Goal: Transaction & Acquisition: Purchase product/service

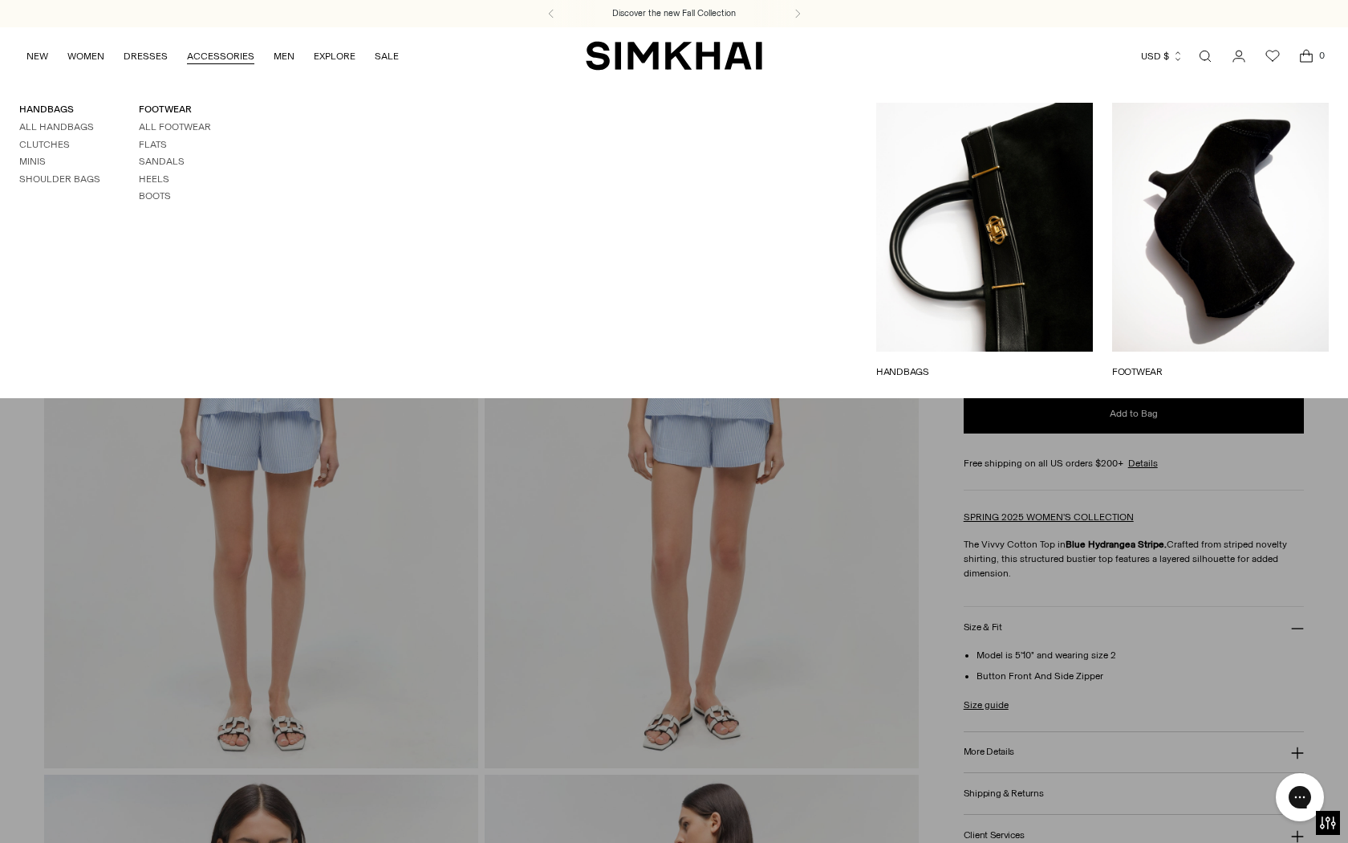
drag, startPoint x: 772, startPoint y: 67, endPoint x: 599, endPoint y: 38, distance: 175.8
click at [599, 38] on div "NEW WOMEN New Arrivals Shop All Fall 2025 Best Sellers Signature Exclusives Sal…" at bounding box center [674, 55] width 1297 height 57
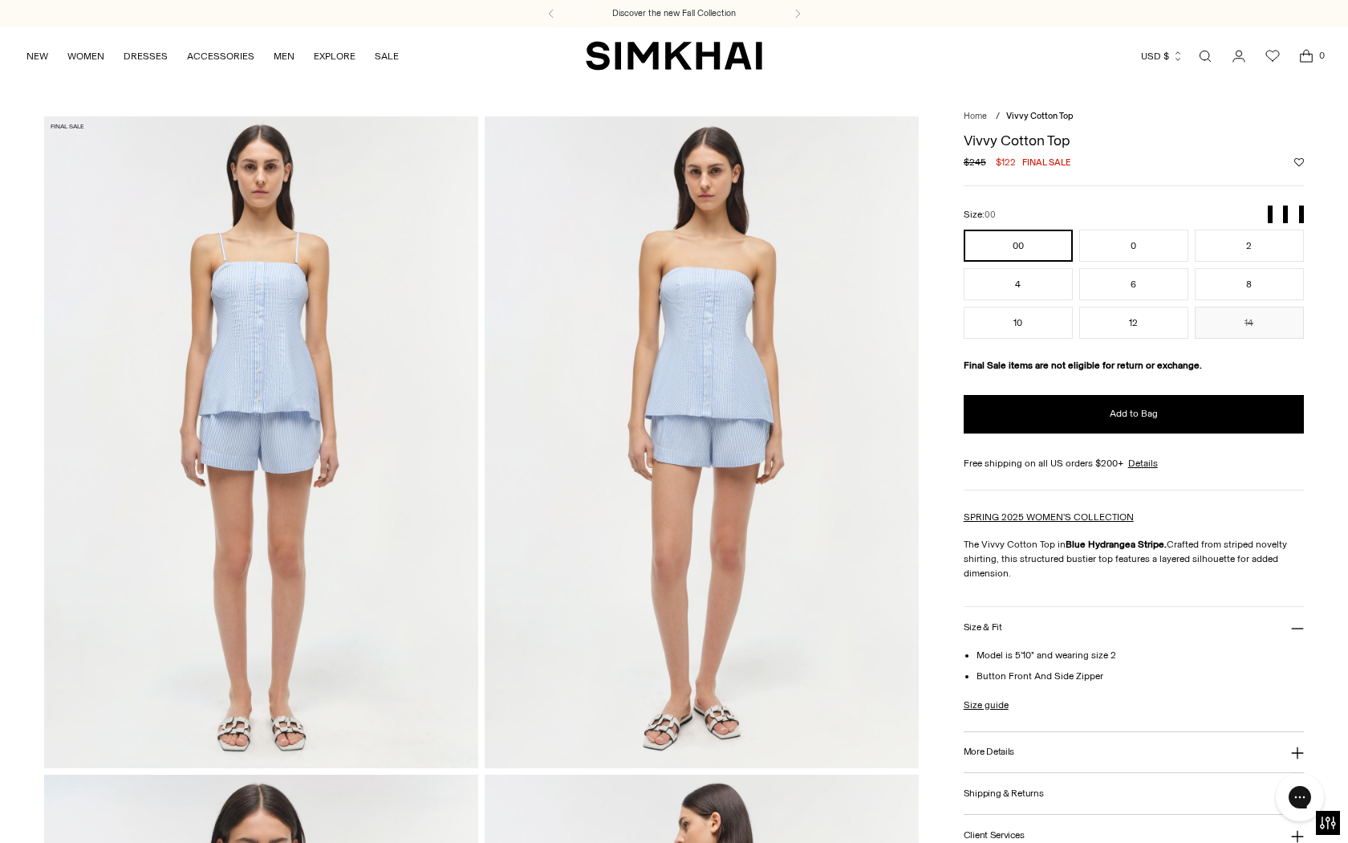
copy div "SIMKHAI Currency USD $"
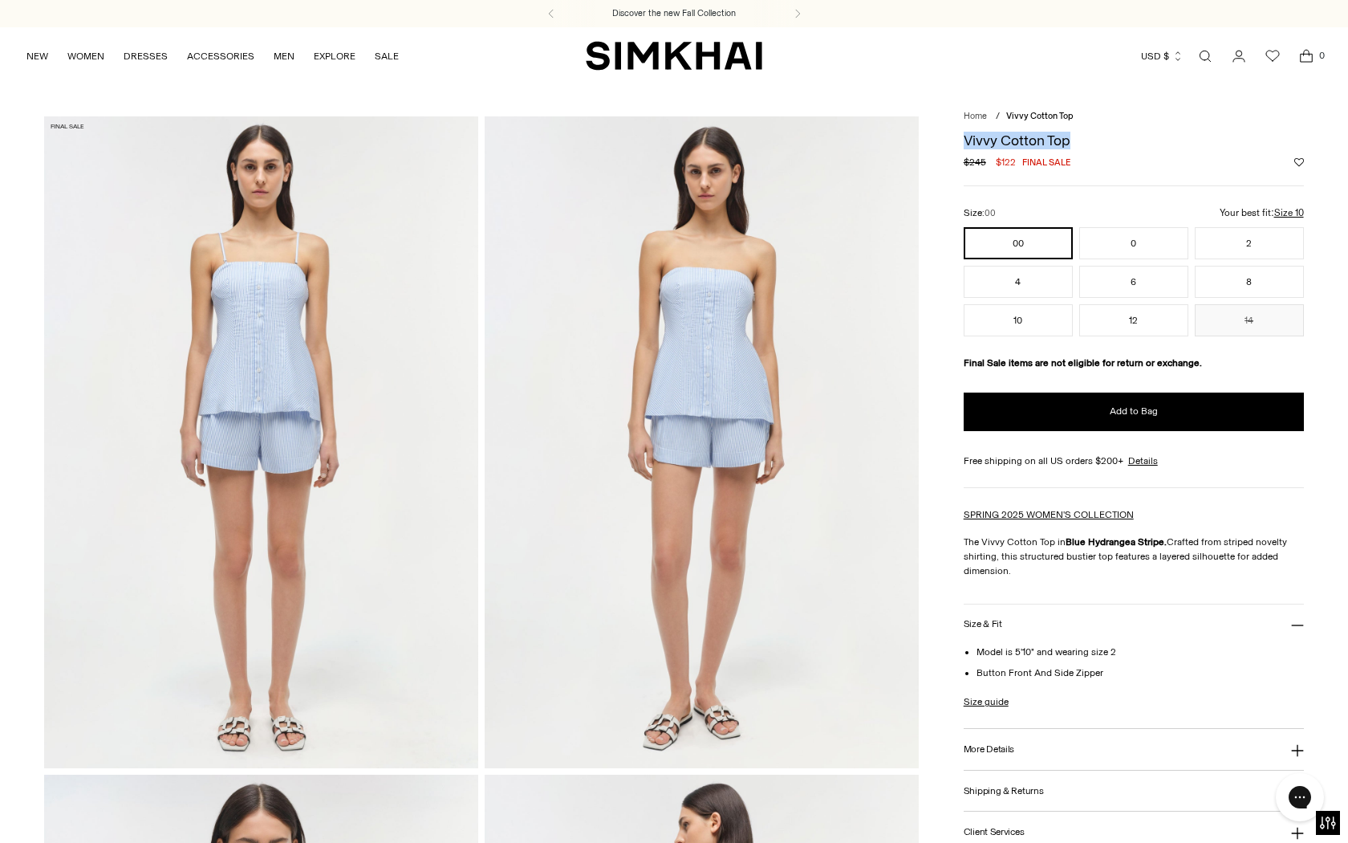
drag, startPoint x: 1078, startPoint y: 142, endPoint x: 949, endPoint y: 142, distance: 129.2
copy h1 "Vivvy Cotton Top"
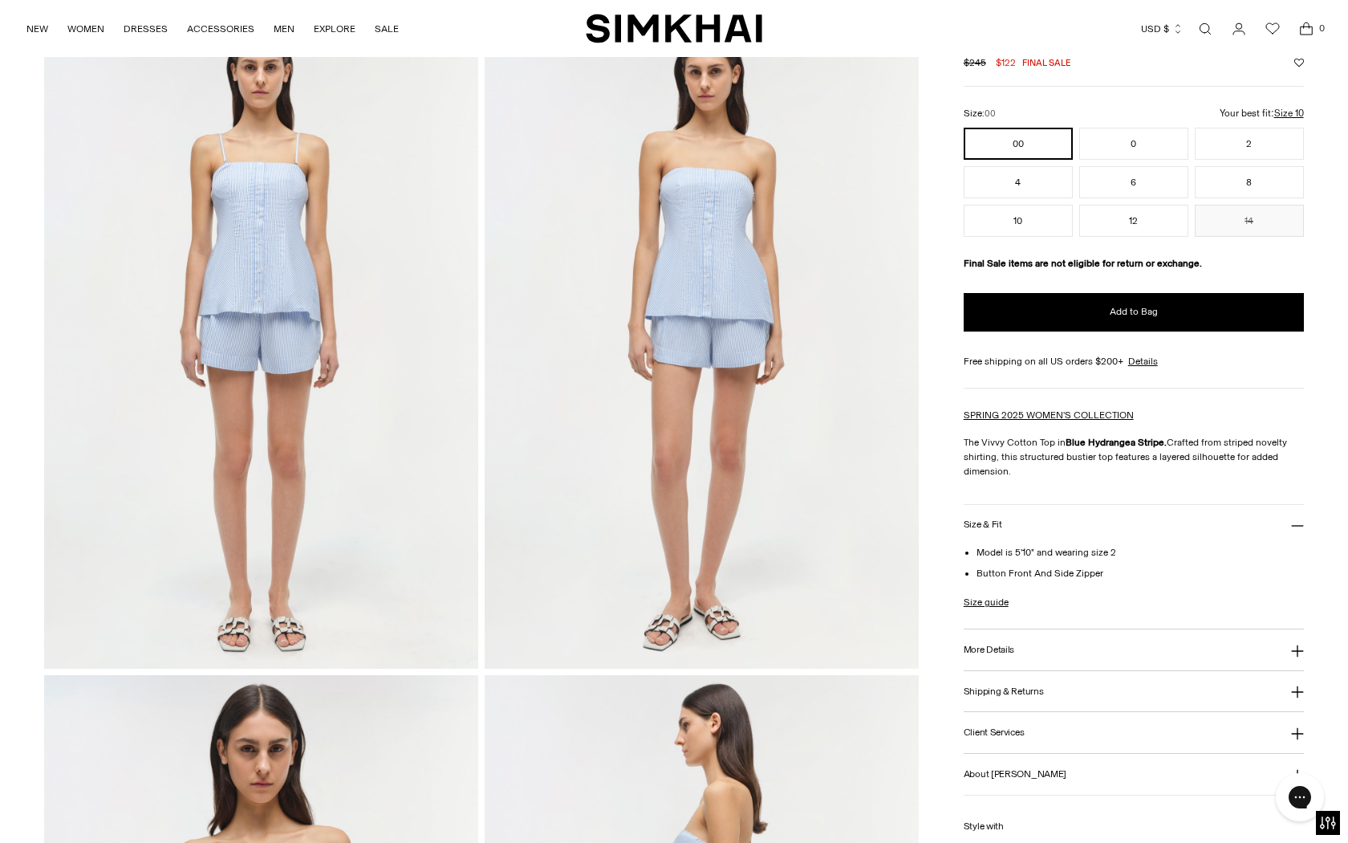
scroll to position [110, 0]
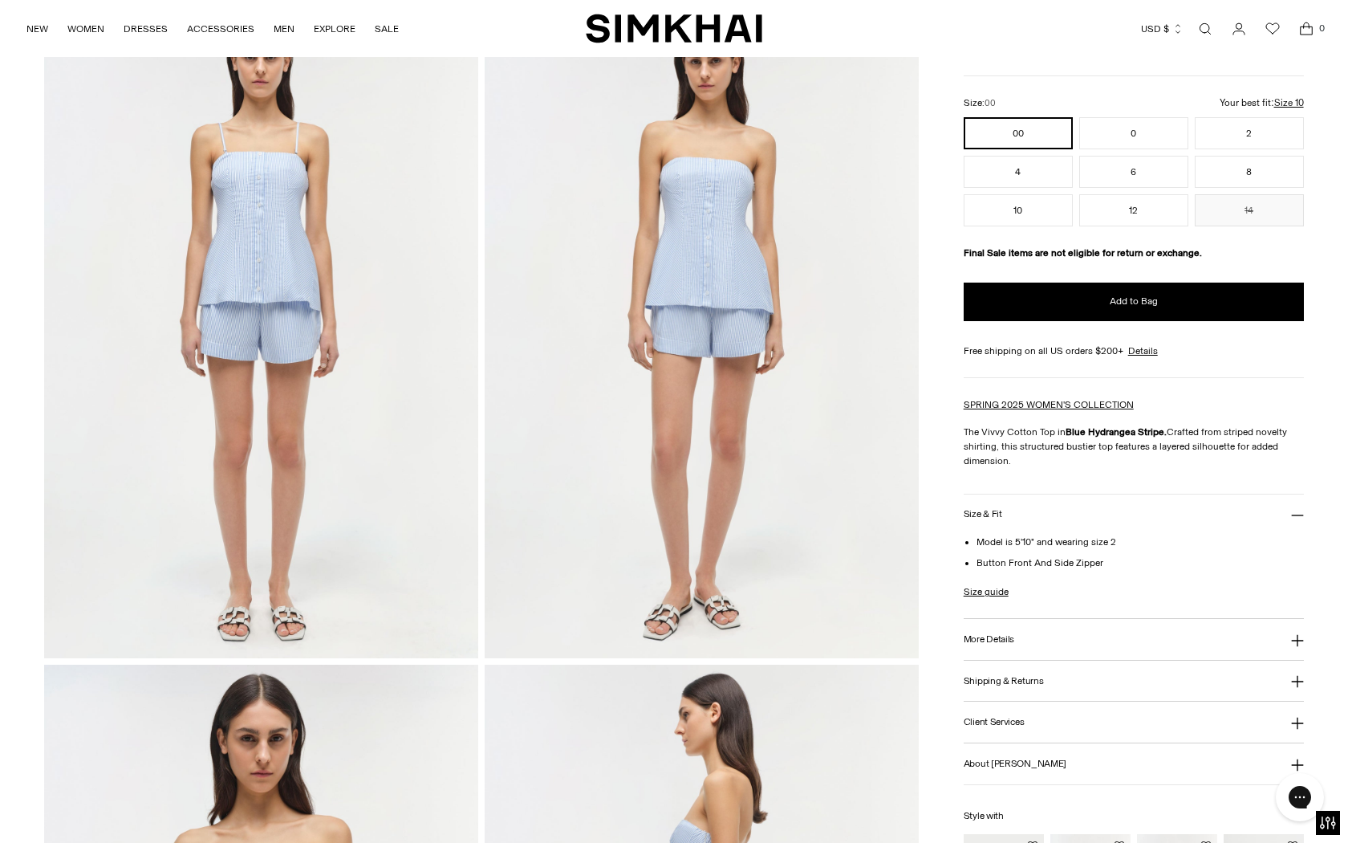
click at [997, 634] on h3 "More Details" at bounding box center [989, 639] width 51 height 10
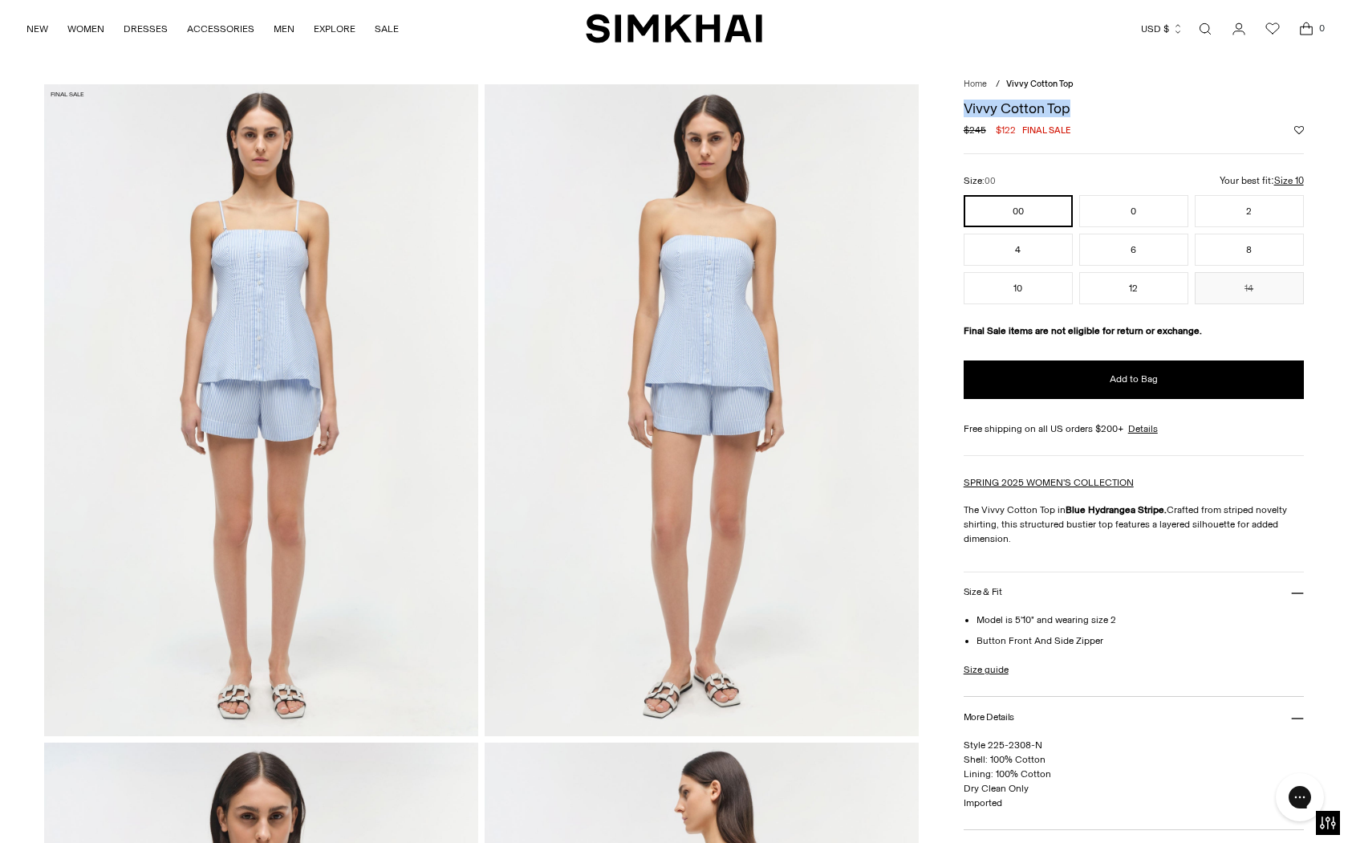
scroll to position [20, 0]
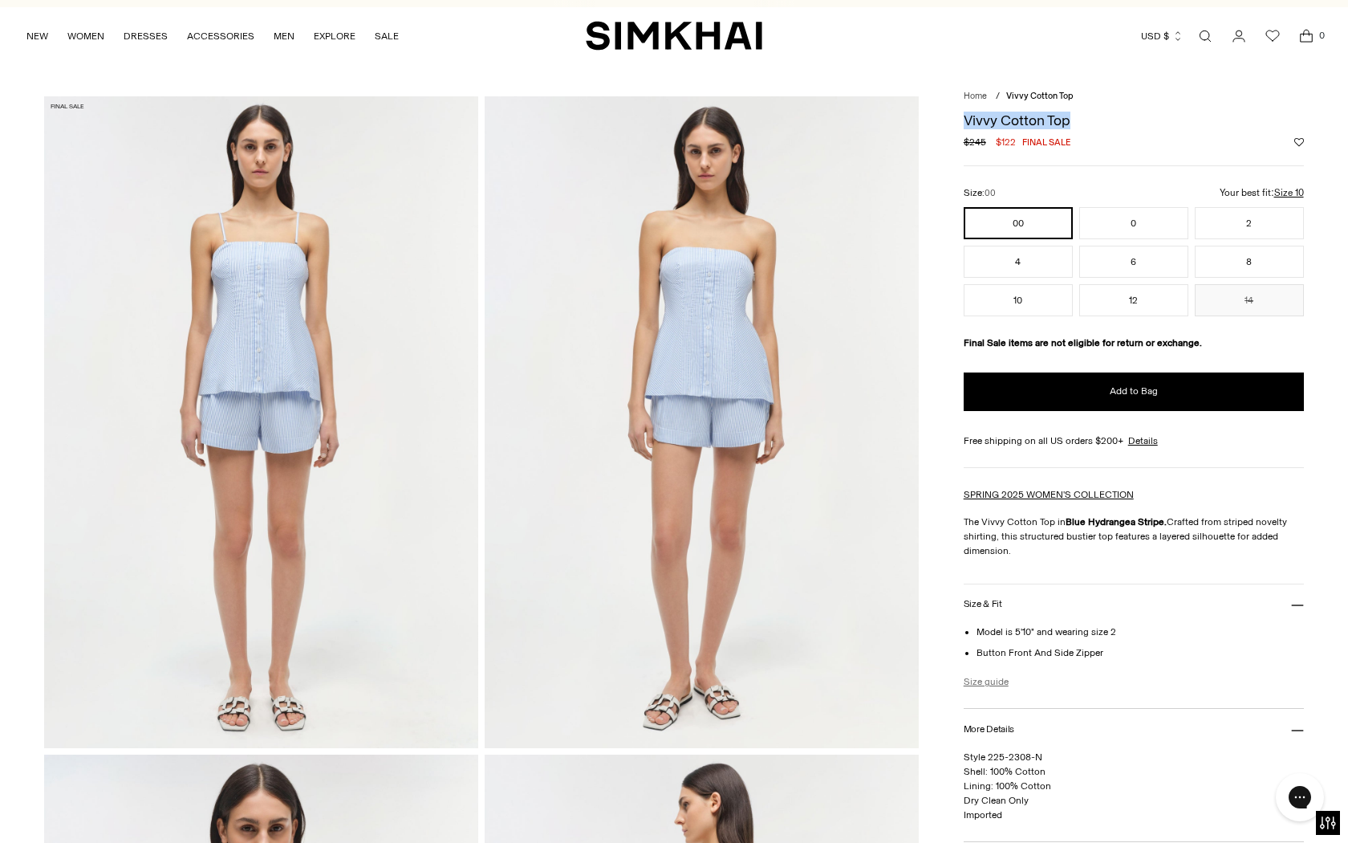
click at [995, 679] on link "Size guide" at bounding box center [986, 681] width 45 height 14
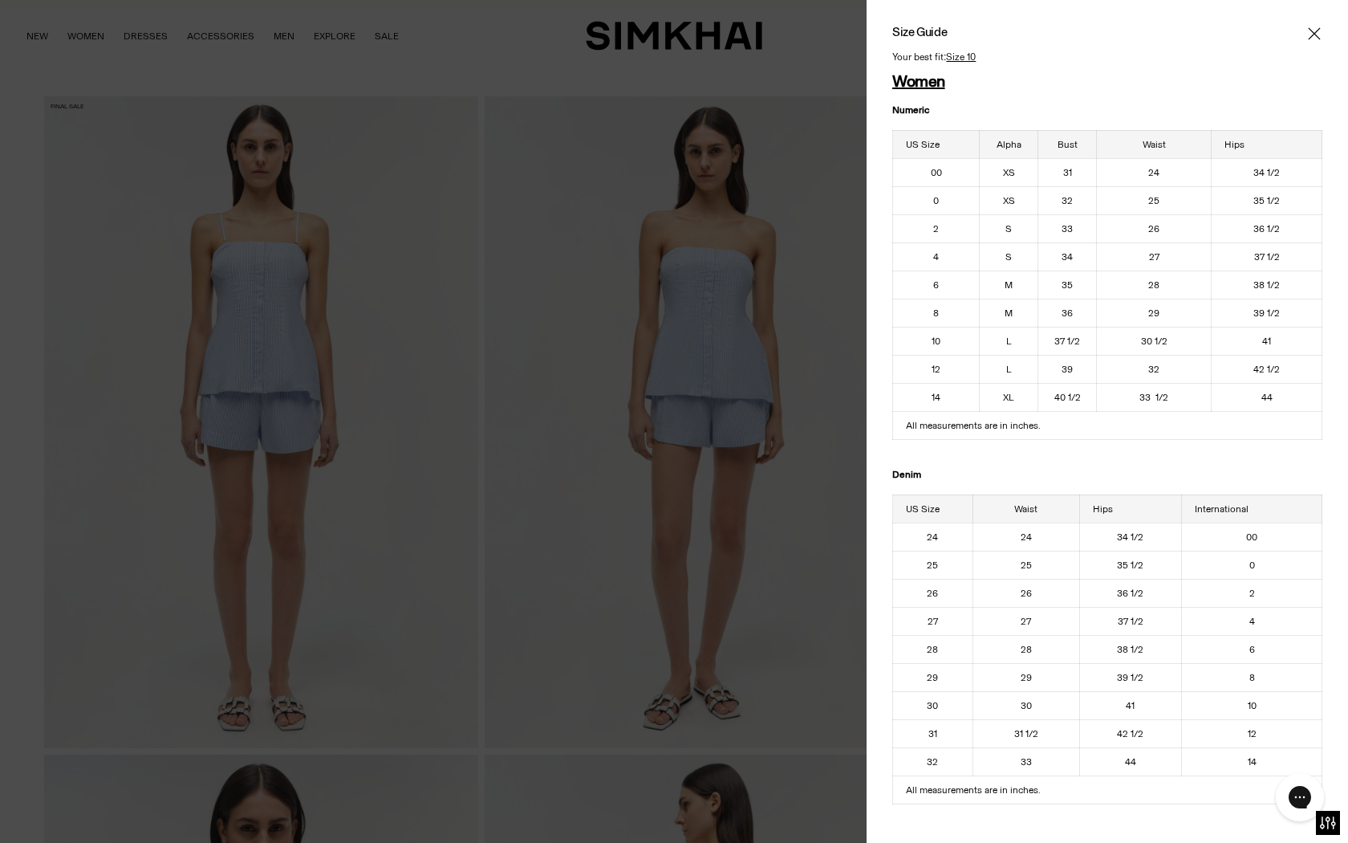
click at [823, 441] on div at bounding box center [674, 421] width 1348 height 843
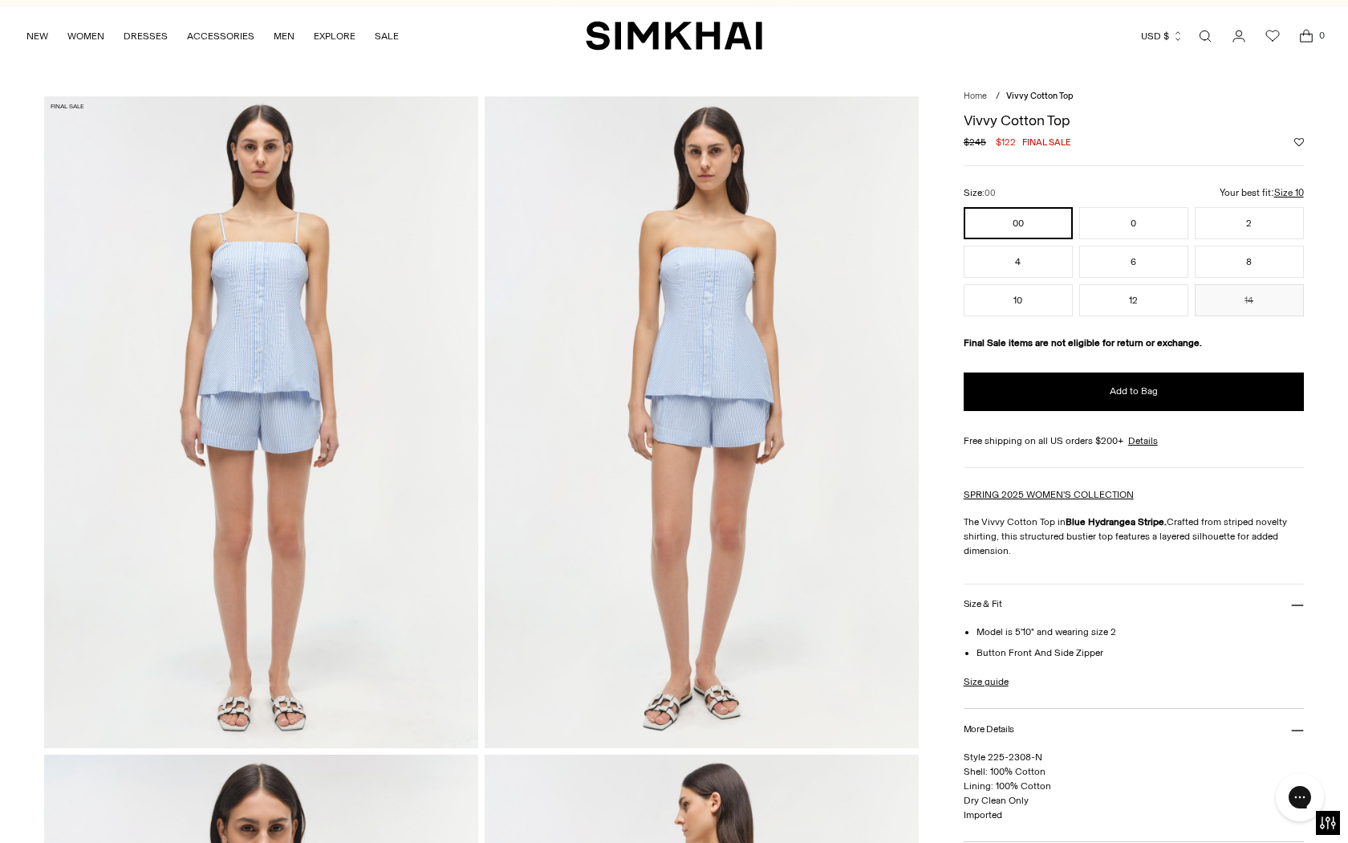
click at [325, 276] on img at bounding box center [261, 421] width 434 height 651
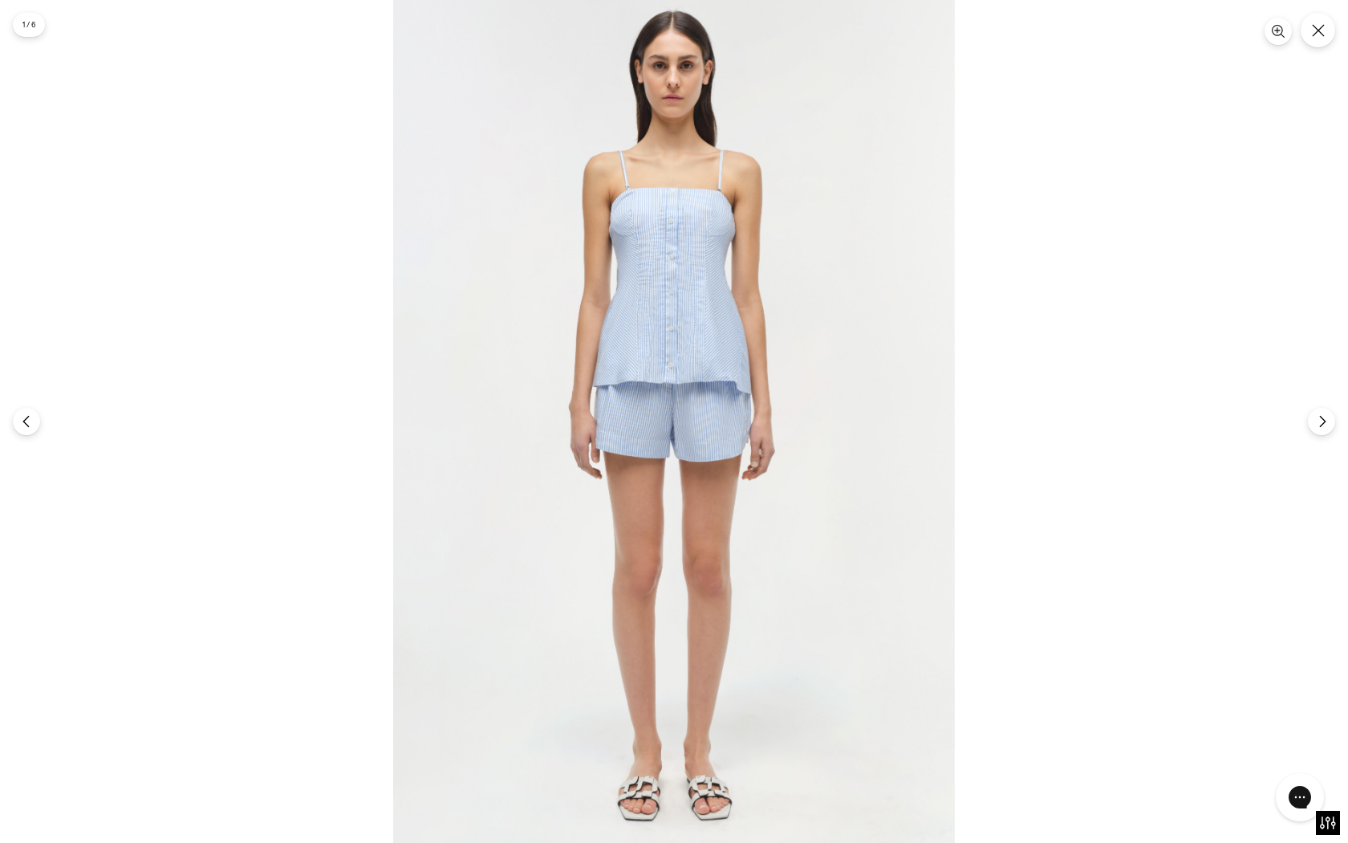
click at [662, 266] on img at bounding box center [674, 421] width 562 height 843
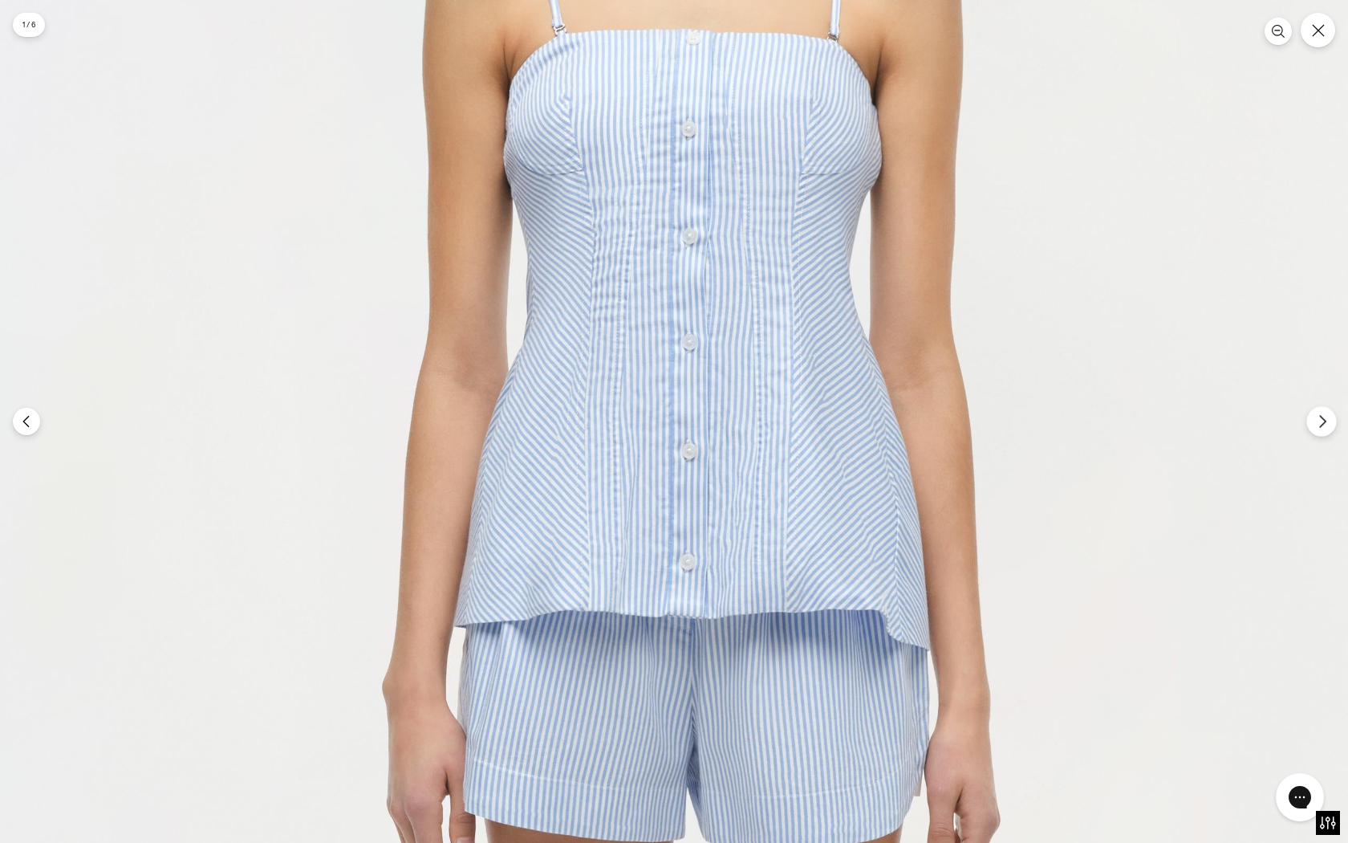
click at [1077, 429] on button "Next" at bounding box center [1322, 421] width 30 height 30
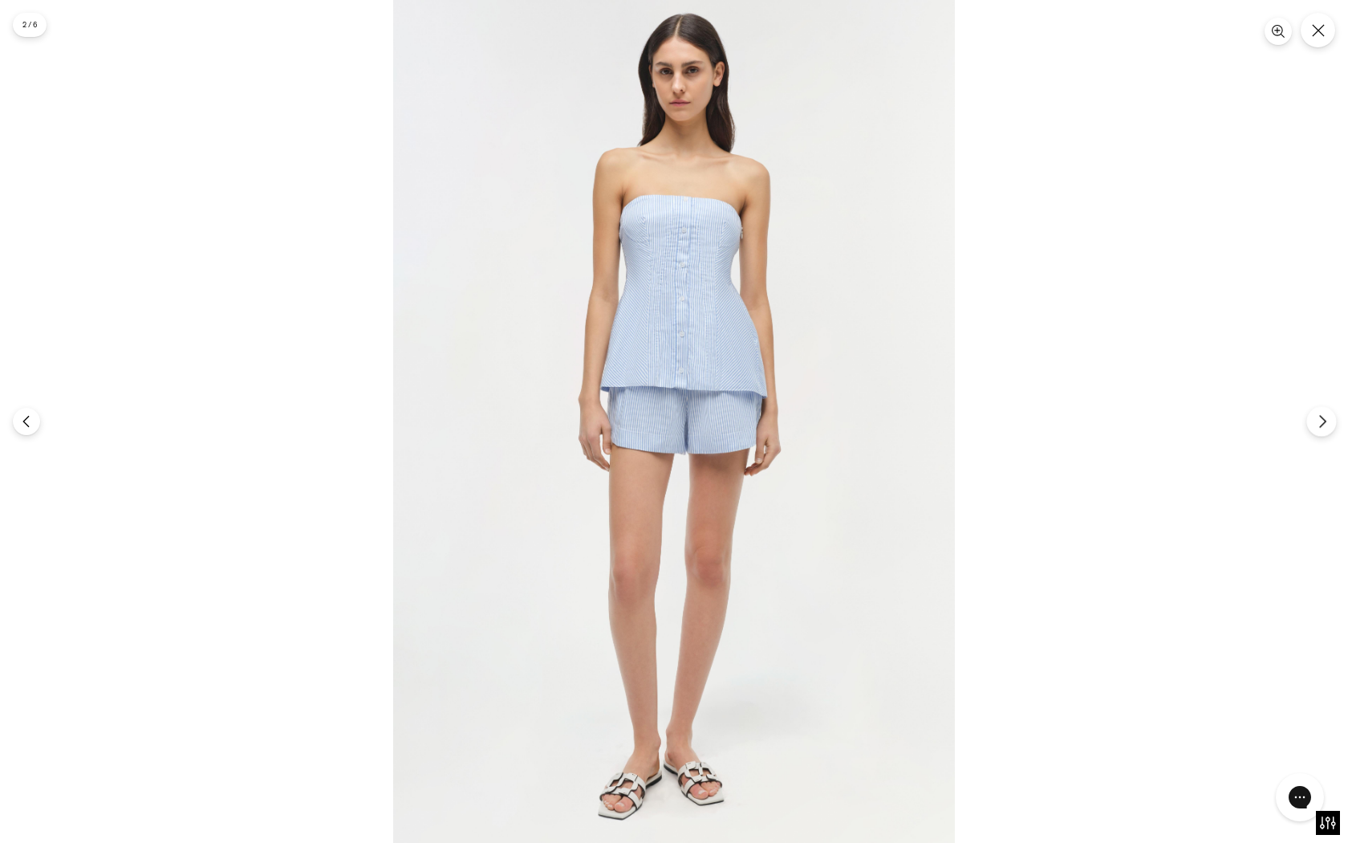
click at [1077, 429] on button "Next" at bounding box center [1322, 421] width 30 height 30
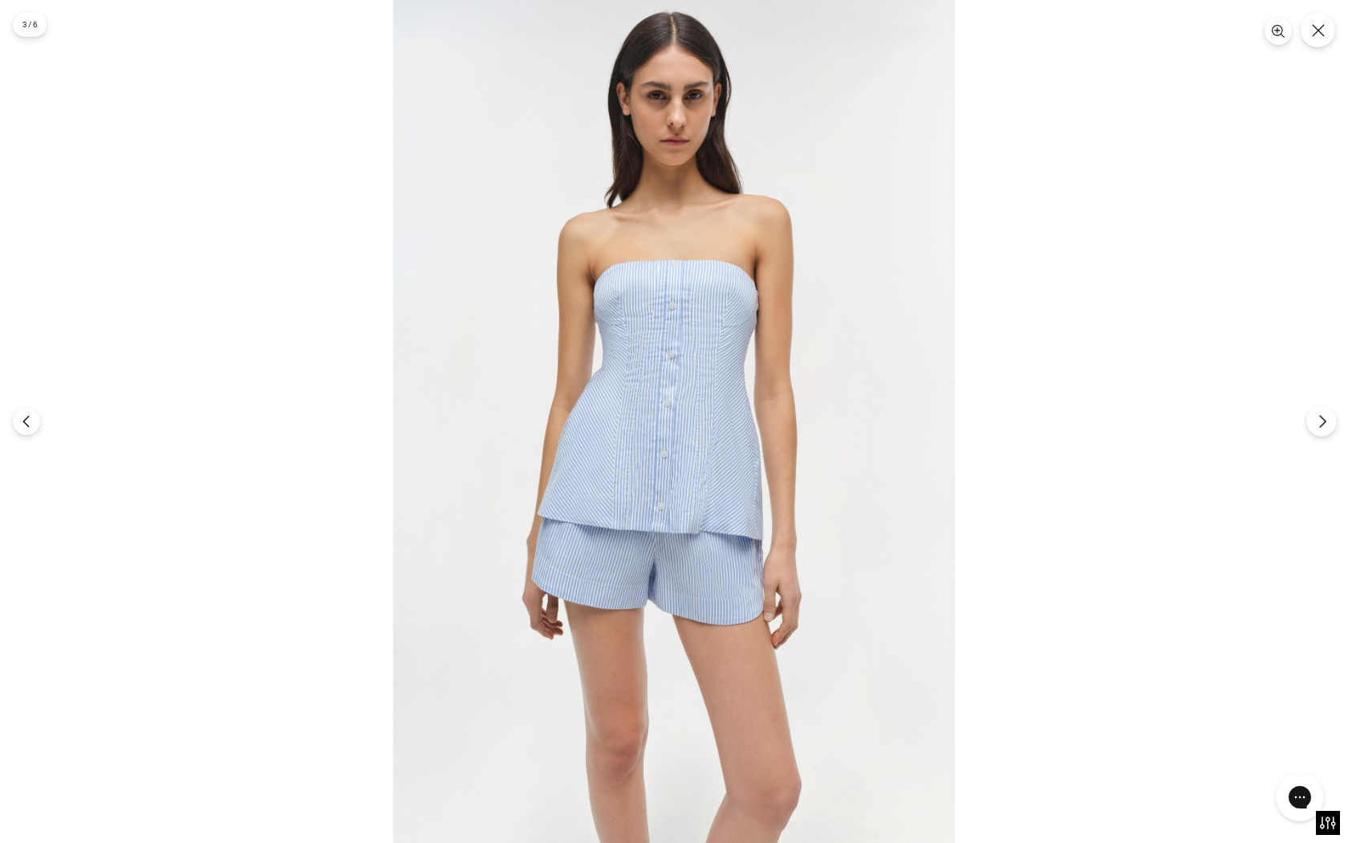
click at [1077, 429] on button "Next" at bounding box center [1322, 421] width 30 height 30
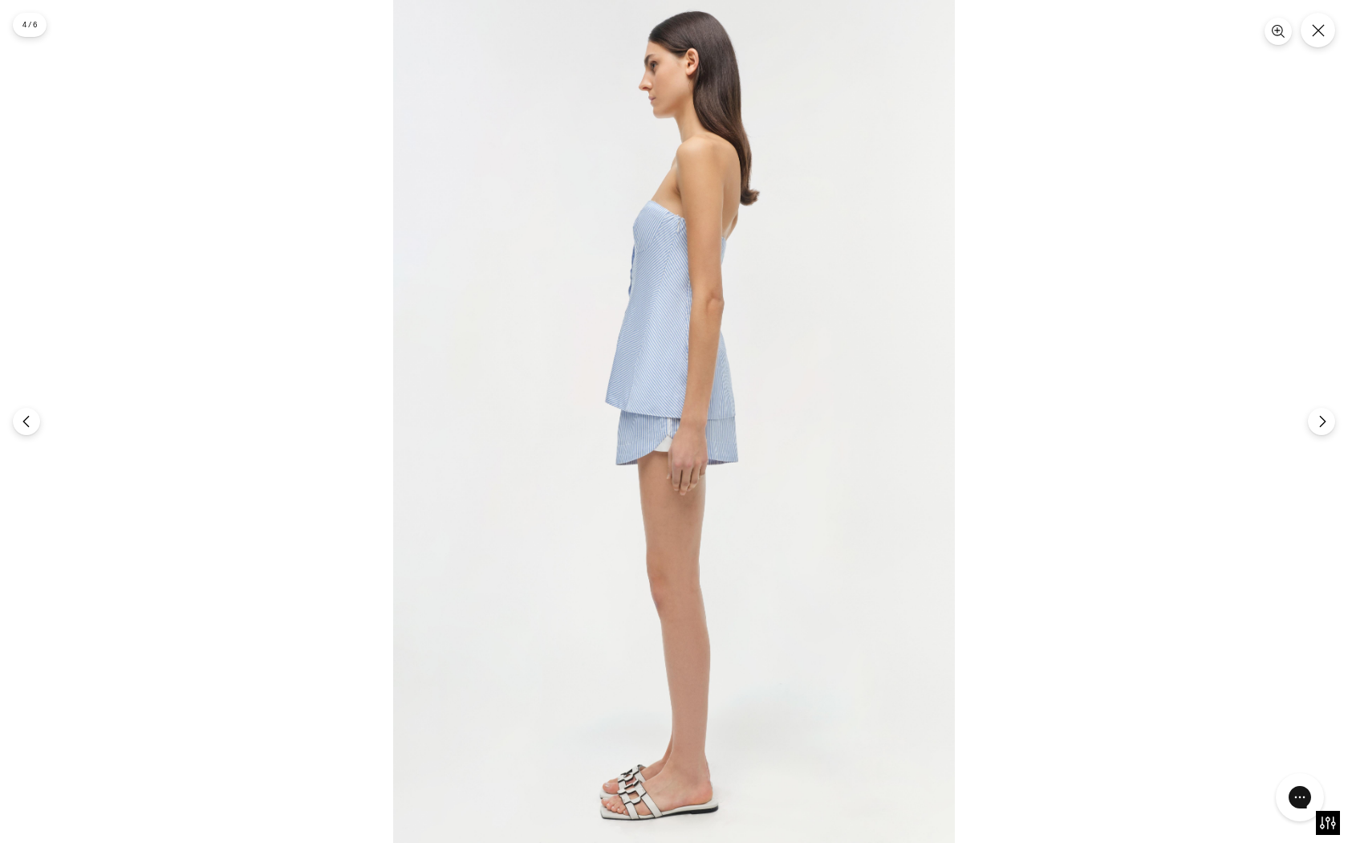
click at [649, 301] on img at bounding box center [674, 421] width 562 height 843
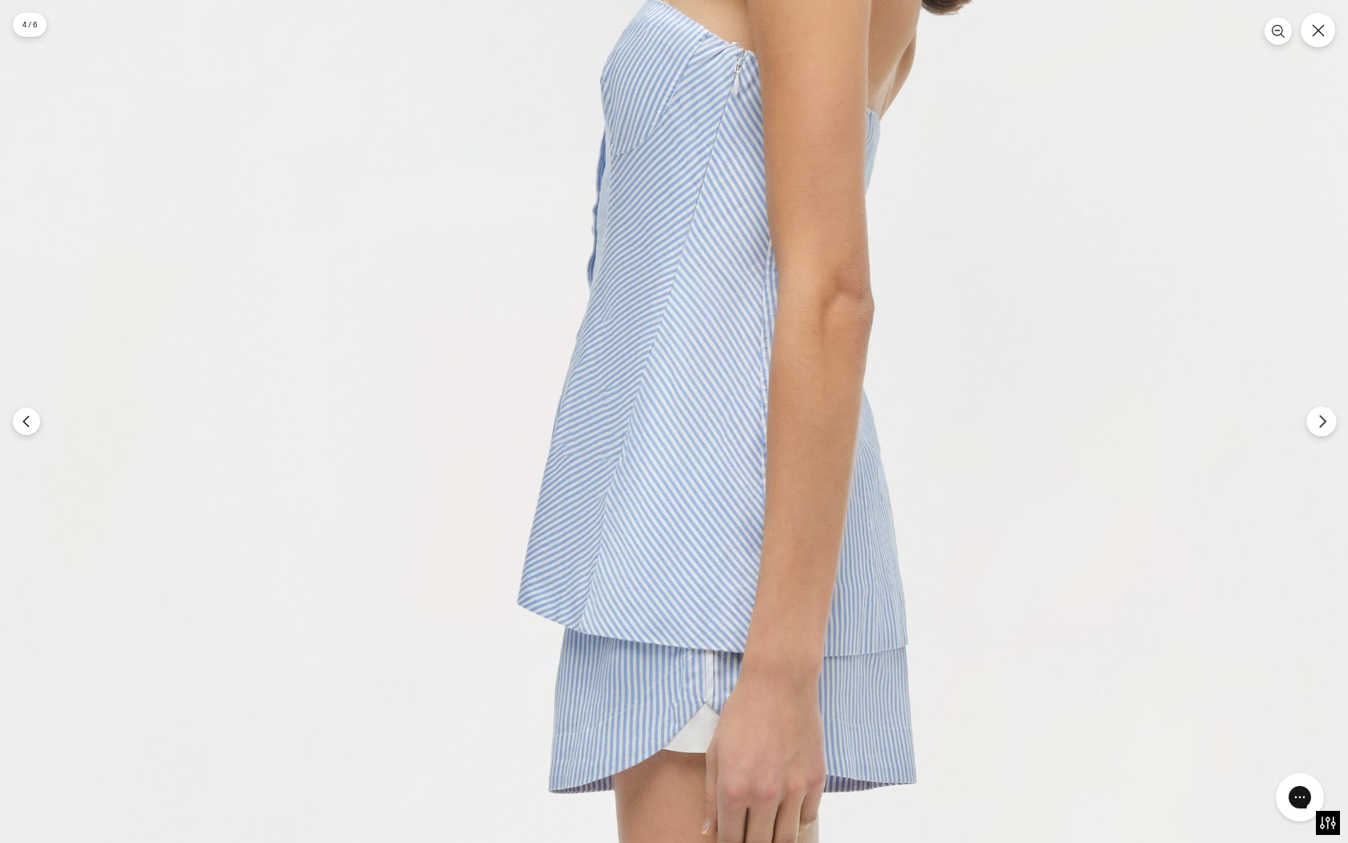
click at [1077, 427] on icon "Next" at bounding box center [1323, 422] width 6 height 12
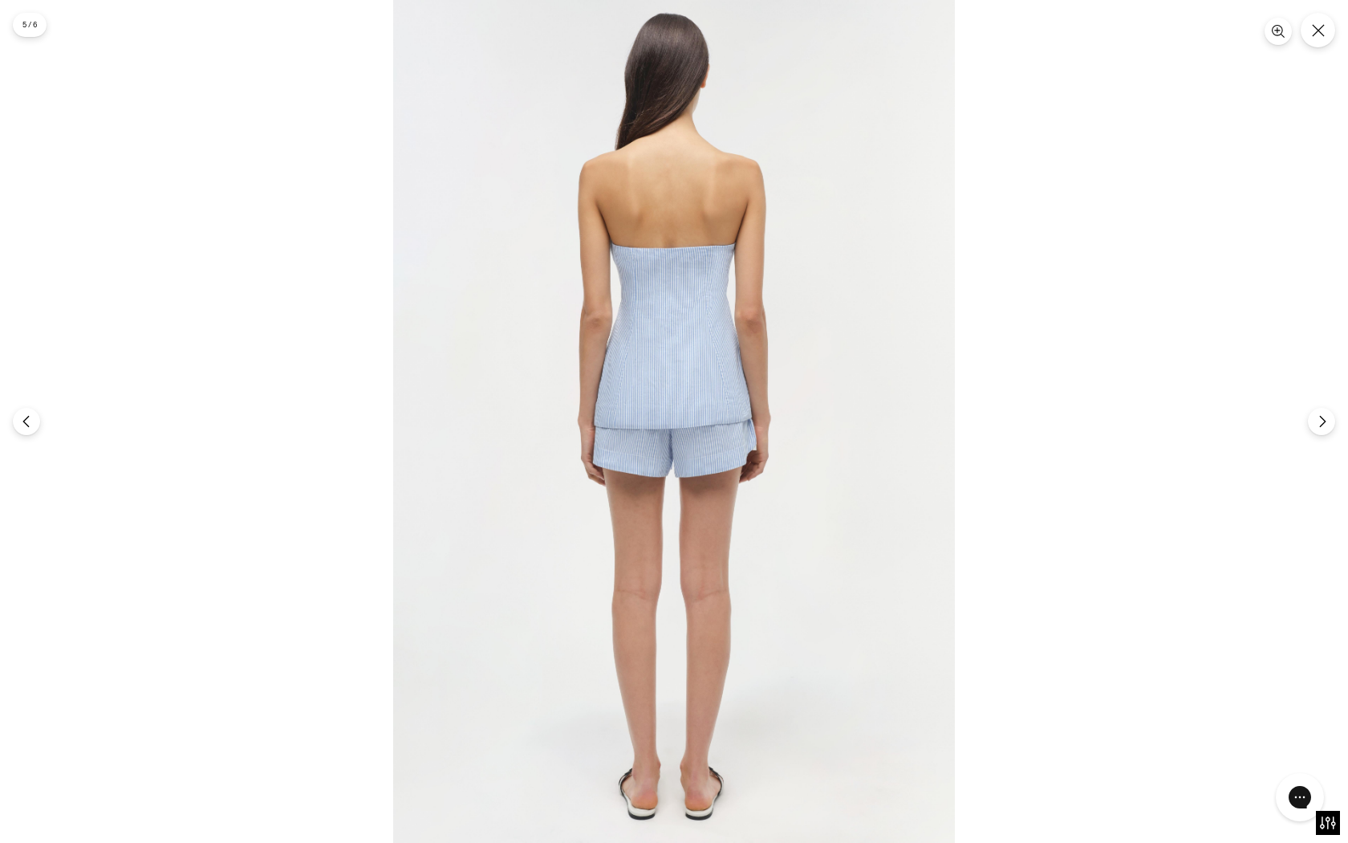
click at [756, 234] on img at bounding box center [674, 421] width 562 height 843
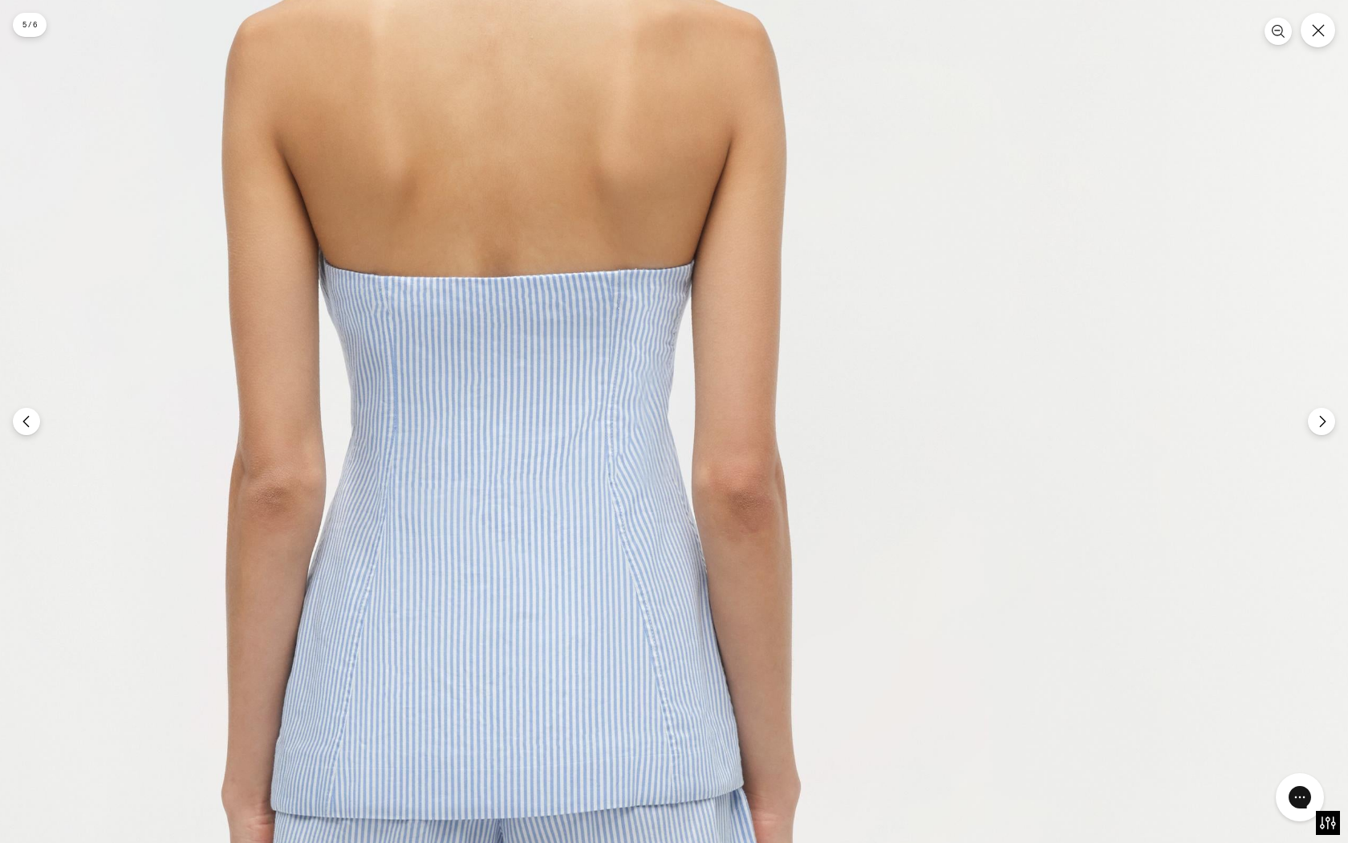
click at [1077, 438] on img at bounding box center [511, 797] width 1686 height 2528
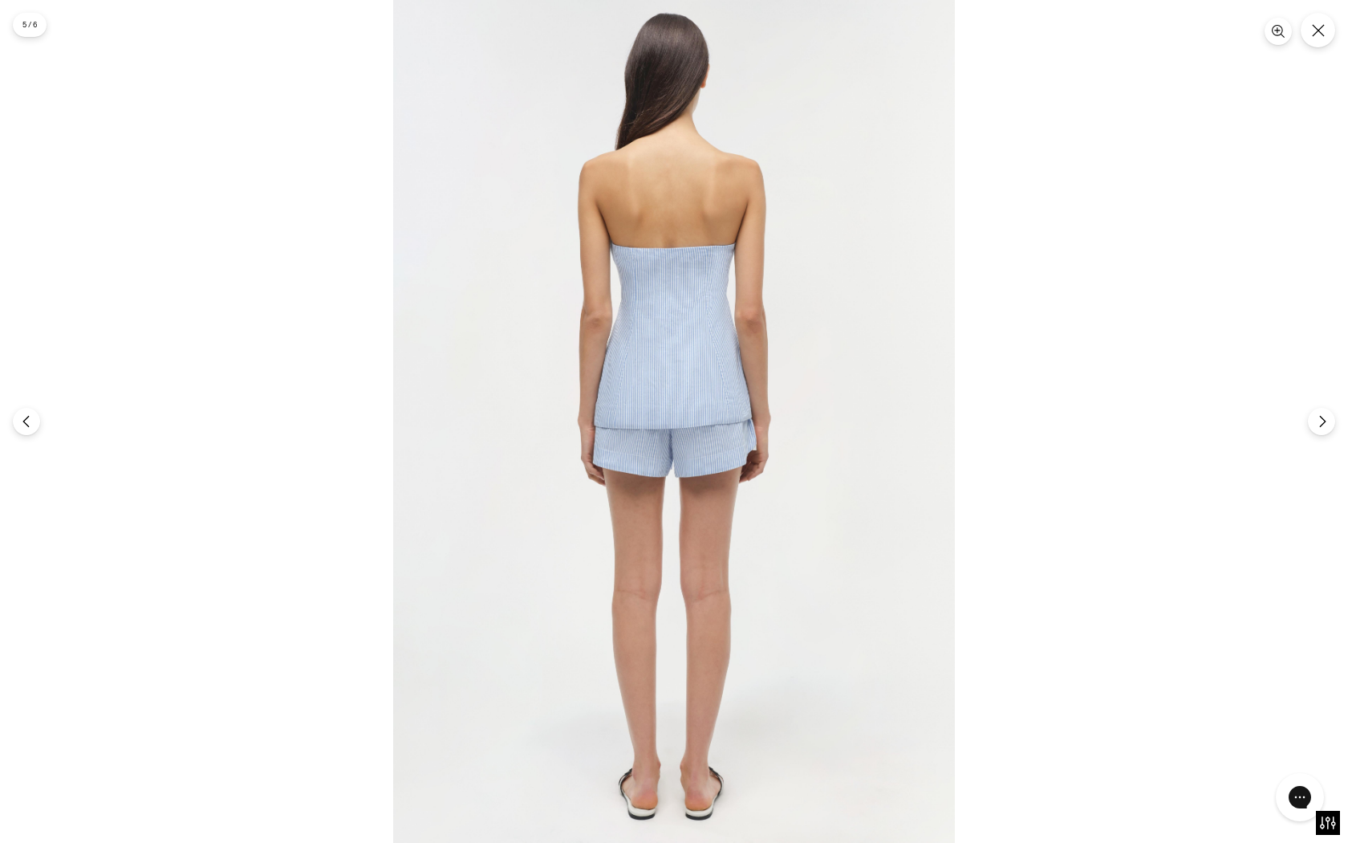
click at [1077, 438] on div at bounding box center [674, 421] width 1348 height 843
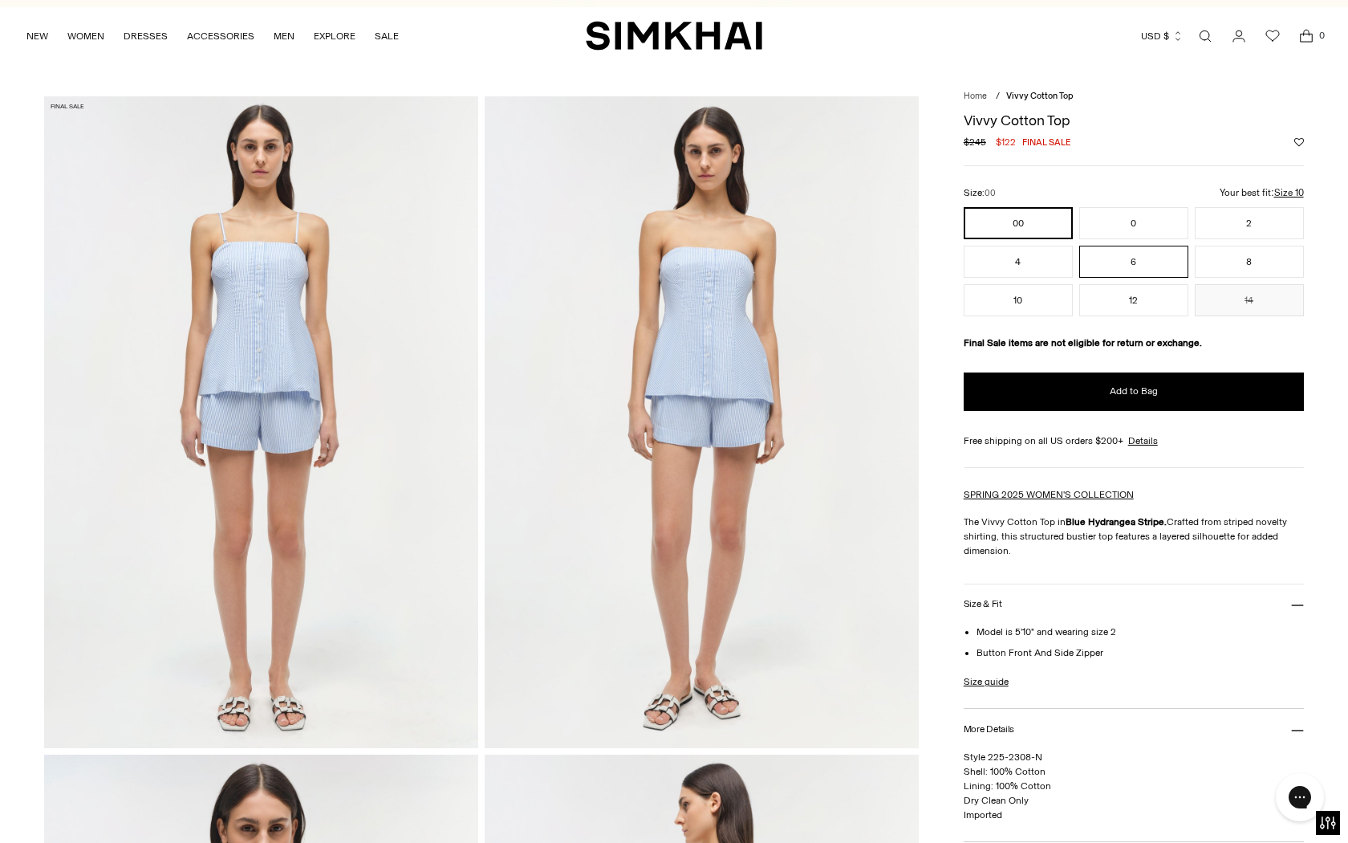
click at [1077, 259] on button "6" at bounding box center [1134, 262] width 109 height 32
click at [1077, 268] on button "8" at bounding box center [1249, 262] width 109 height 32
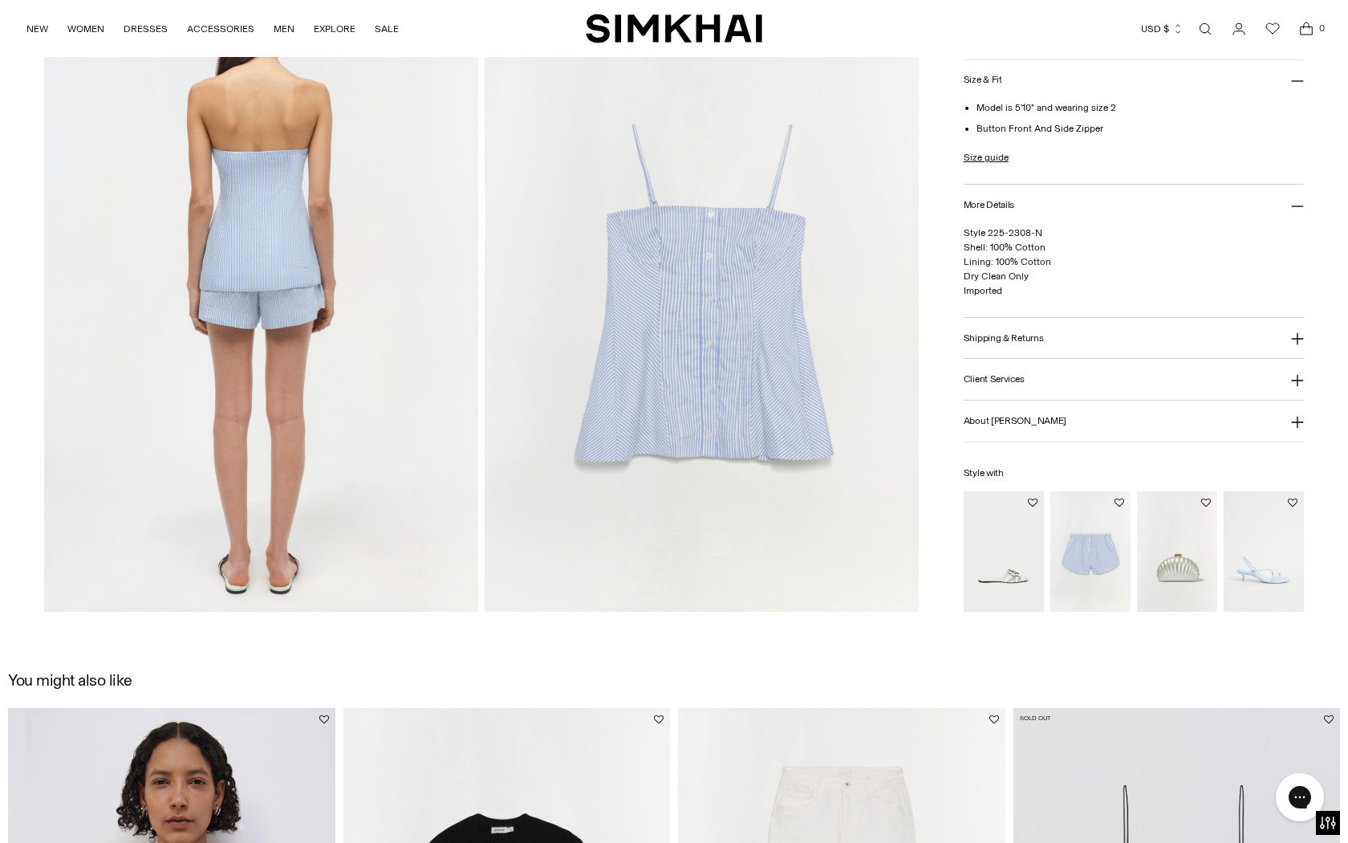
scroll to position [1458, 0]
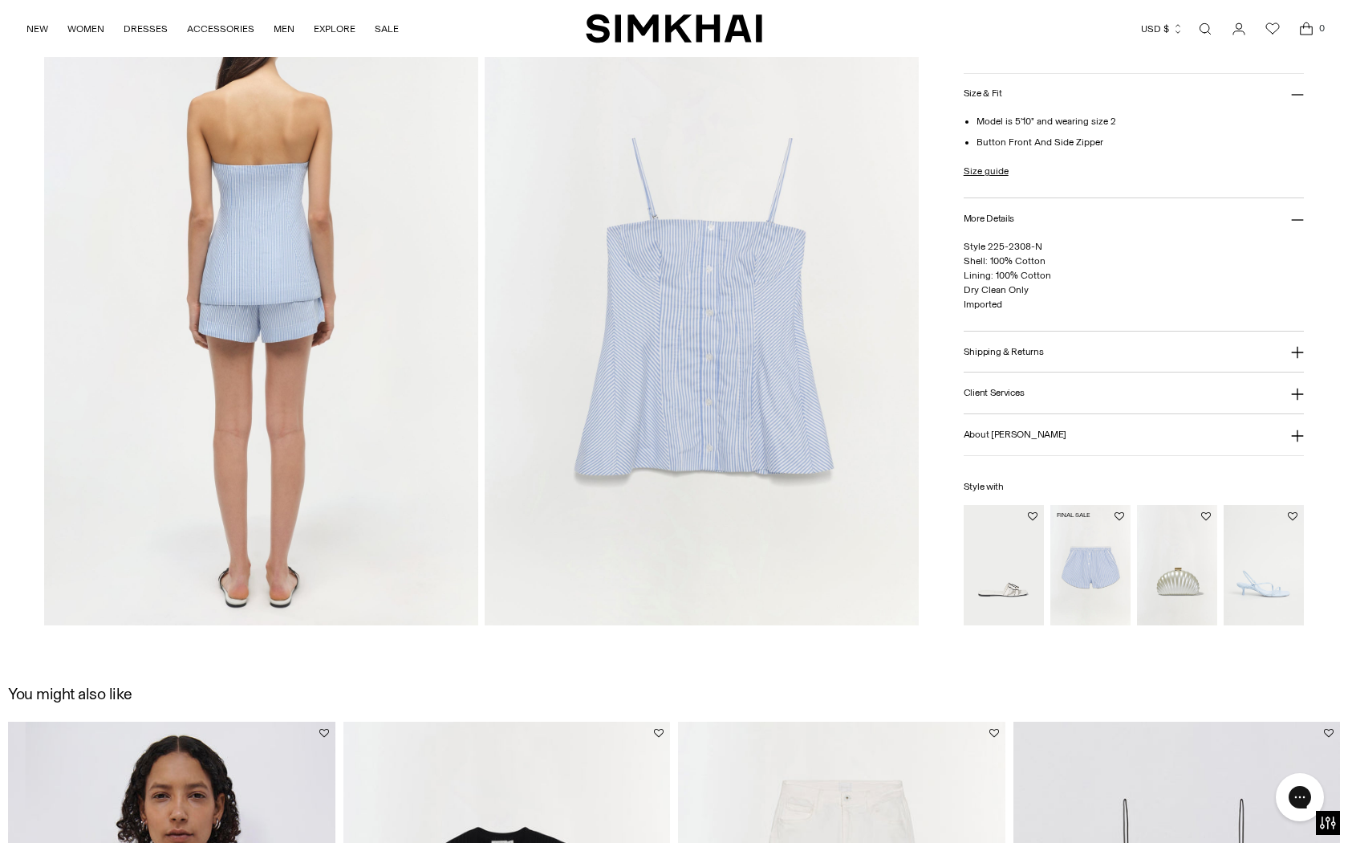
click at [0, 0] on img "Sarah Cotton Short" at bounding box center [0, 0] width 0 height 0
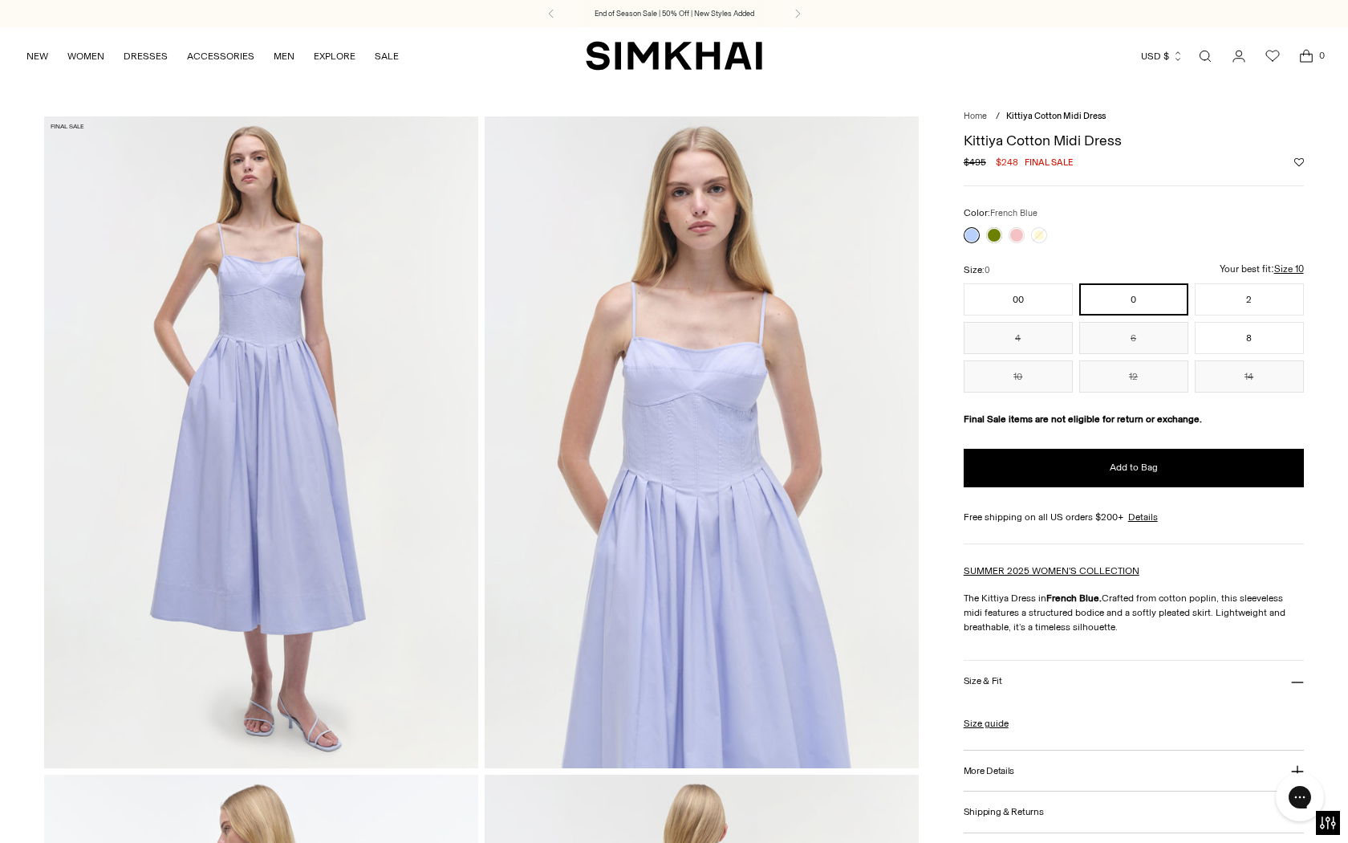
click at [304, 286] on img at bounding box center [261, 441] width 434 height 651
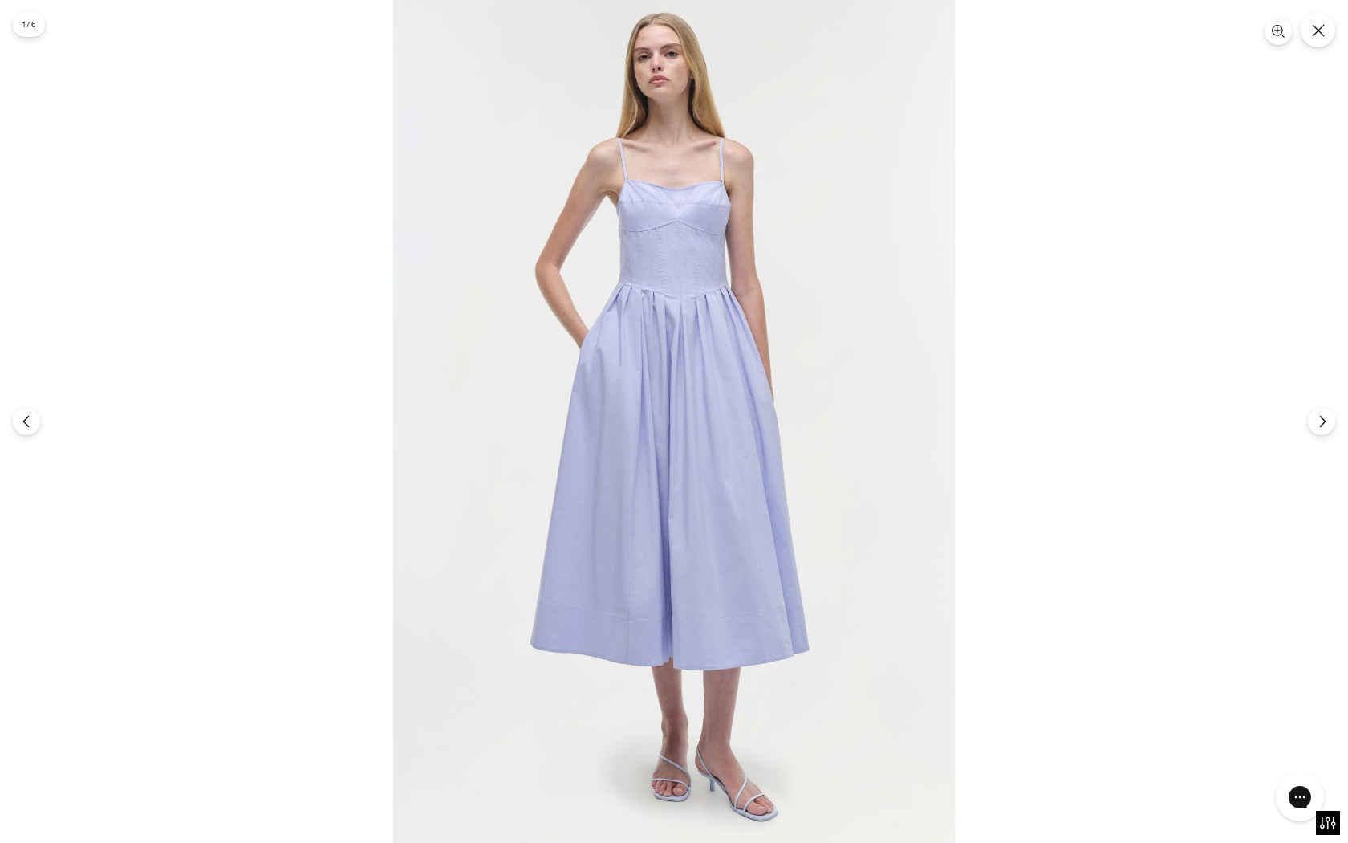
click at [638, 205] on img at bounding box center [674, 421] width 562 height 843
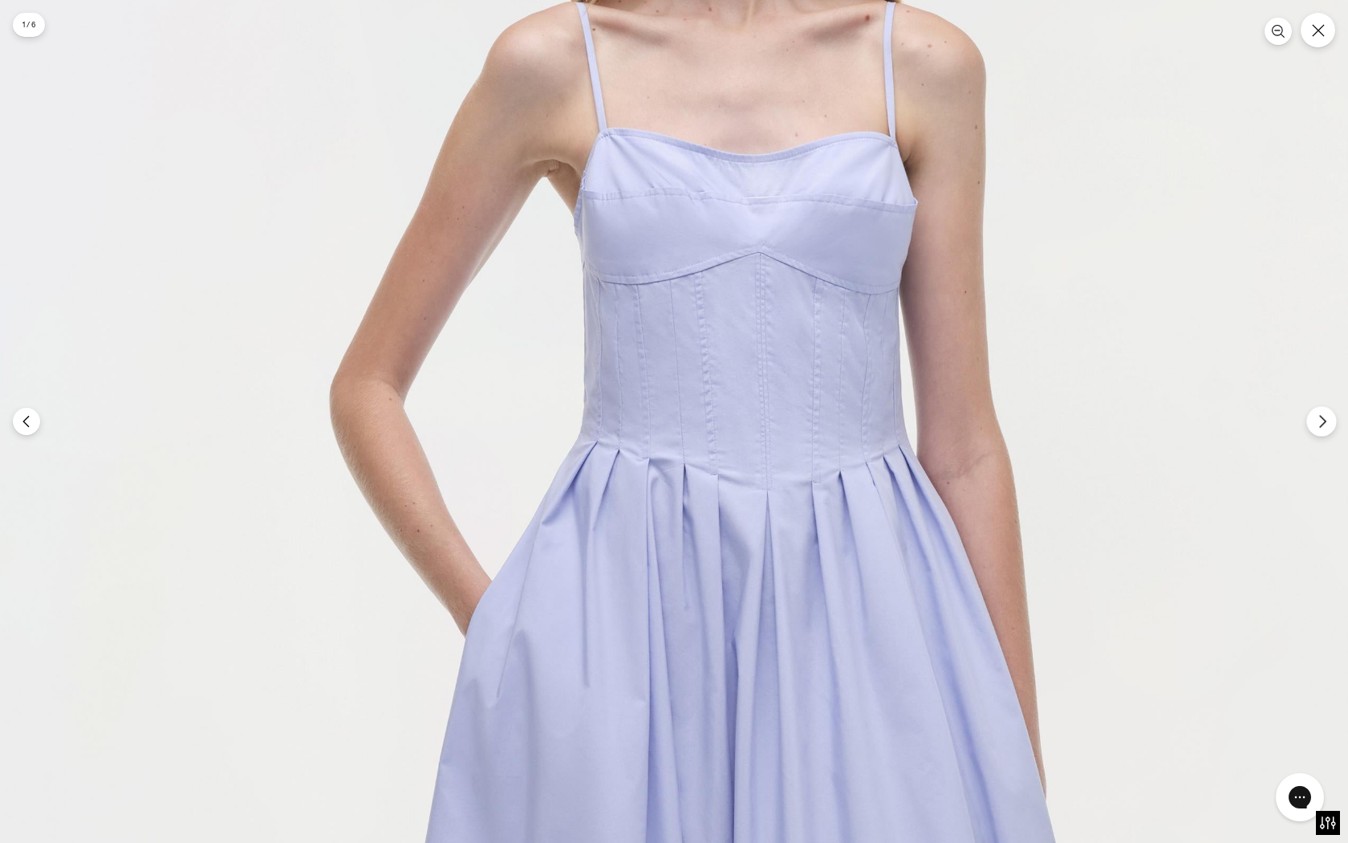
click at [1323, 421] on icon "Next" at bounding box center [1323, 421] width 14 height 14
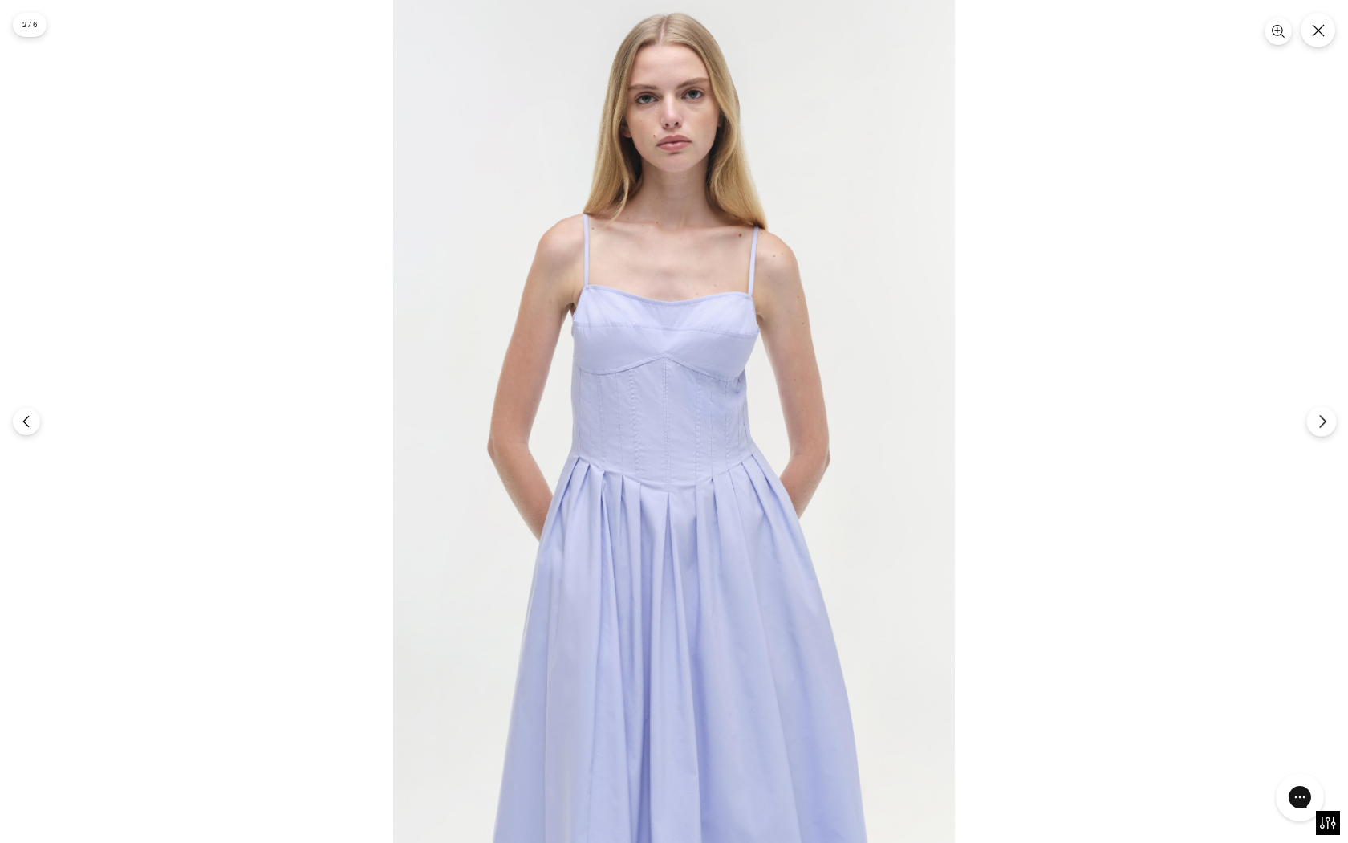
click at [1323, 421] on icon "Next" at bounding box center [1323, 421] width 14 height 14
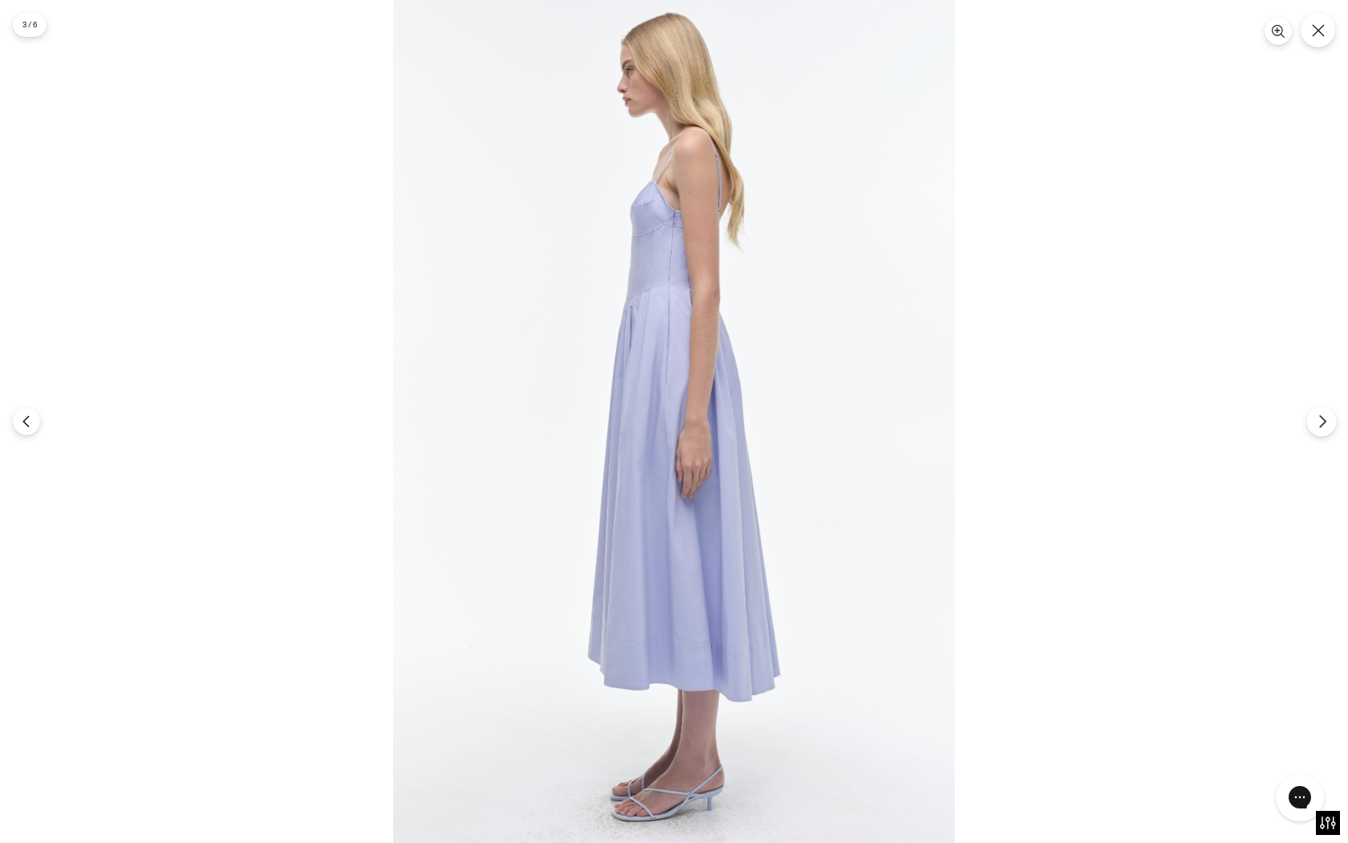
click at [1323, 421] on icon "Next" at bounding box center [1323, 421] width 14 height 14
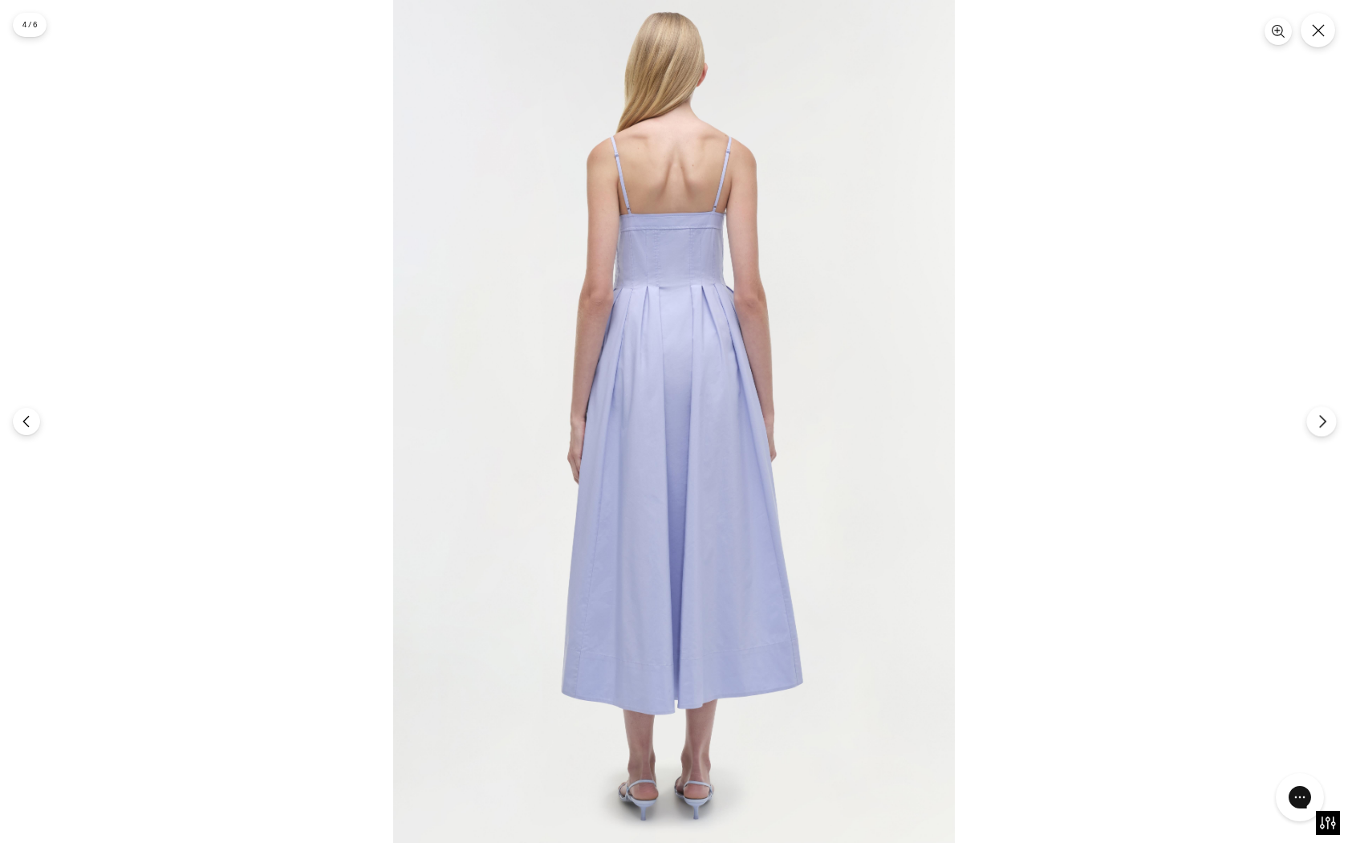
click at [1323, 421] on icon "Next" at bounding box center [1323, 421] width 14 height 14
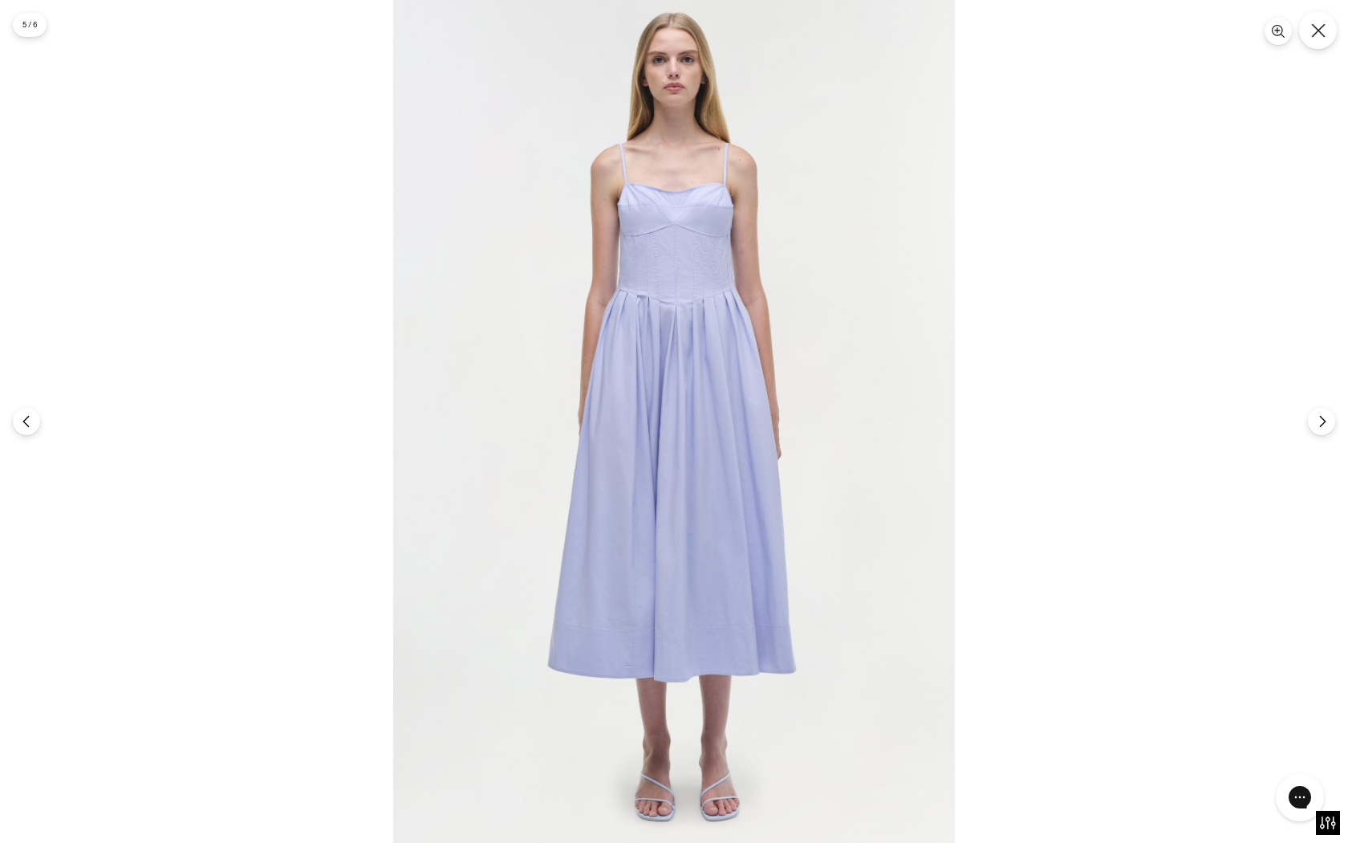
click at [1322, 41] on button "Close" at bounding box center [1318, 30] width 38 height 38
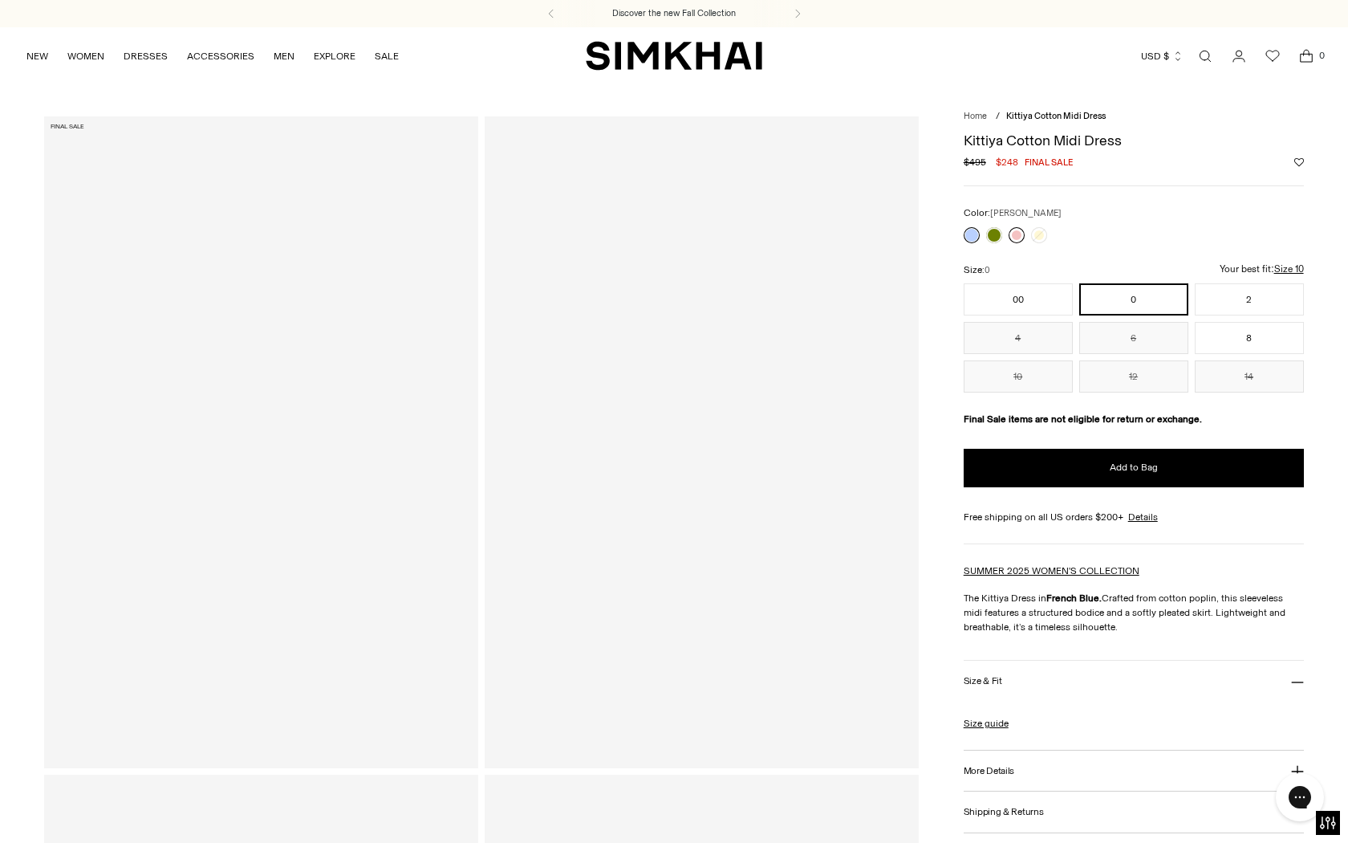
click at [1020, 235] on link at bounding box center [1017, 235] width 16 height 16
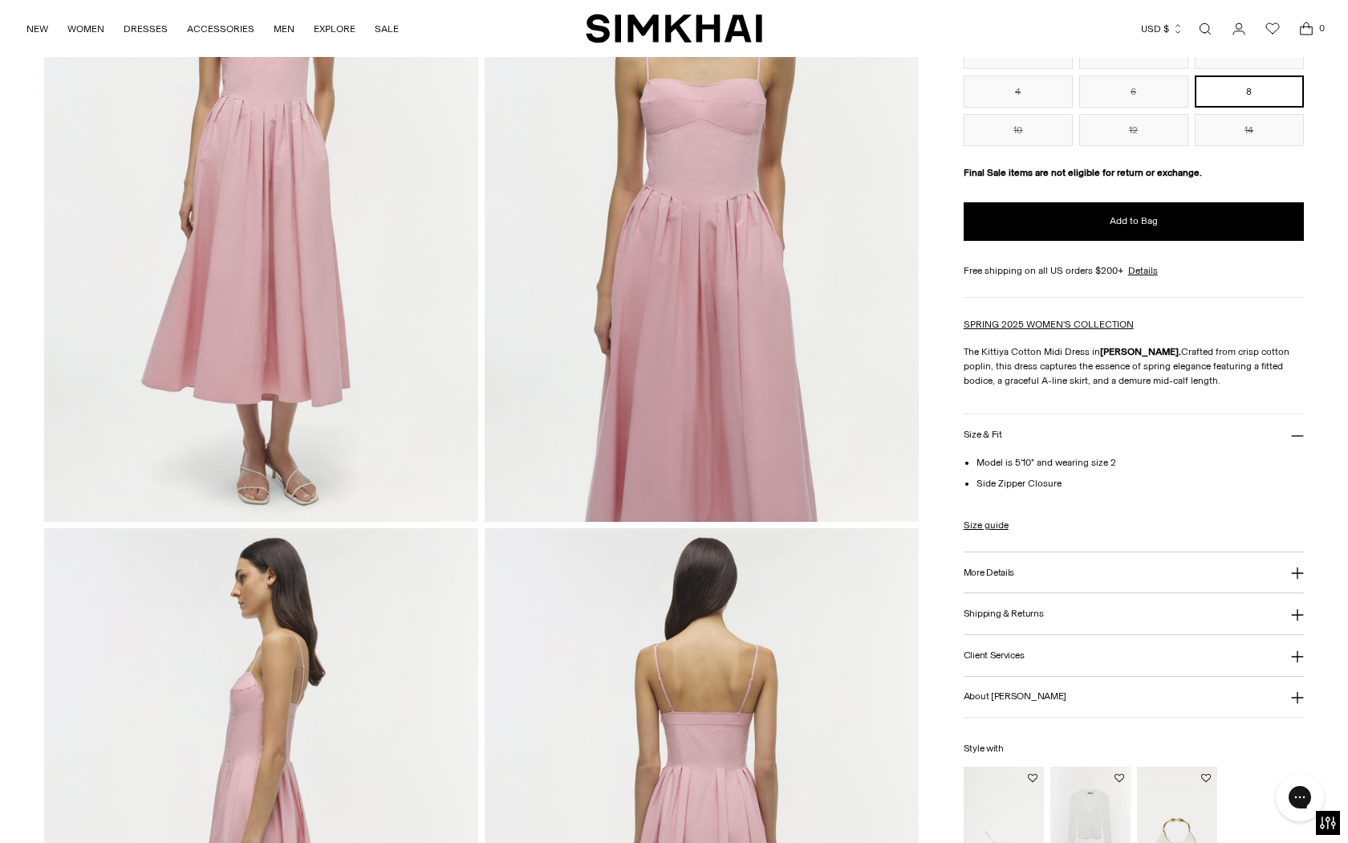
scroll to position [265, 0]
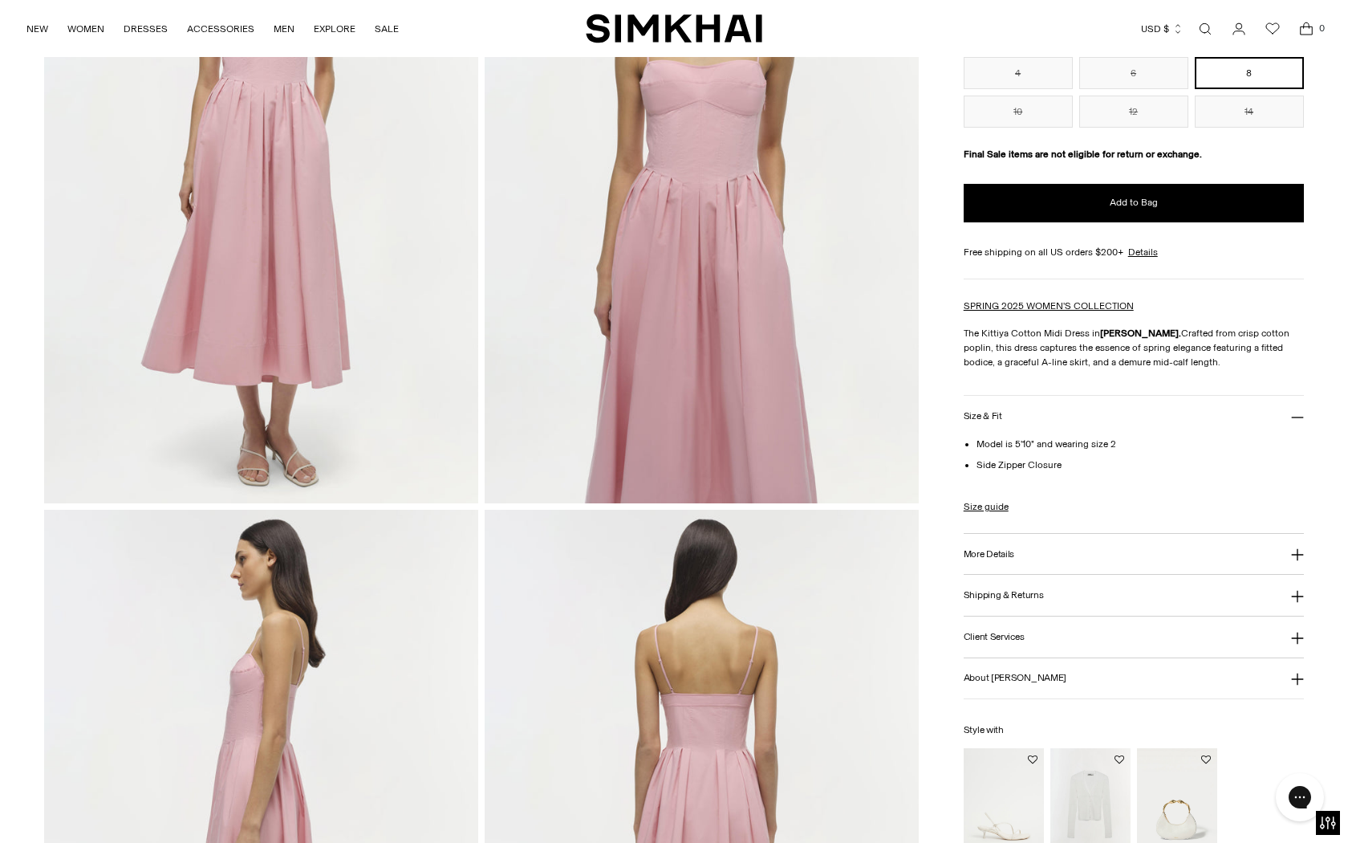
click at [1006, 554] on h3 "More Details" at bounding box center [989, 554] width 51 height 10
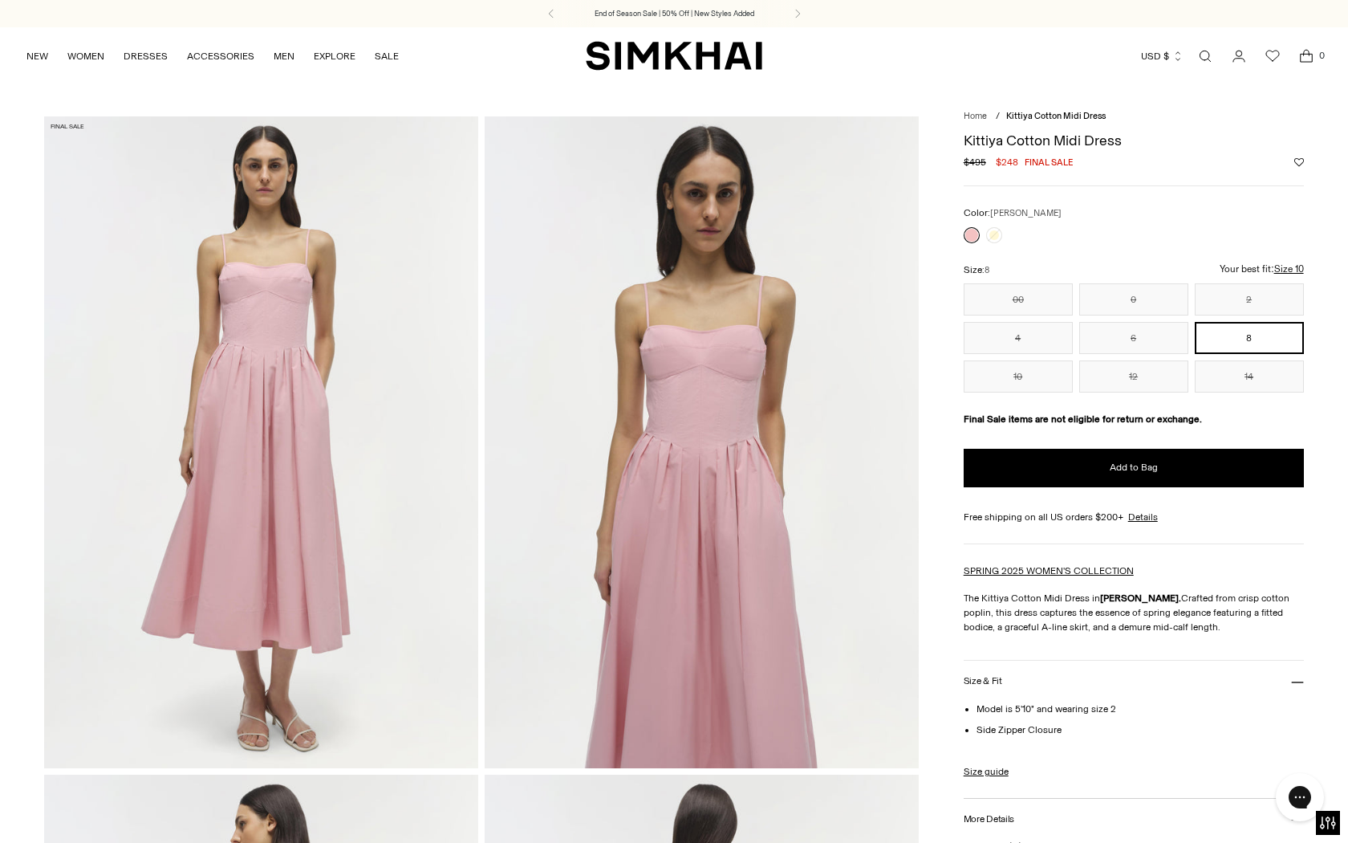
scroll to position [0, 0]
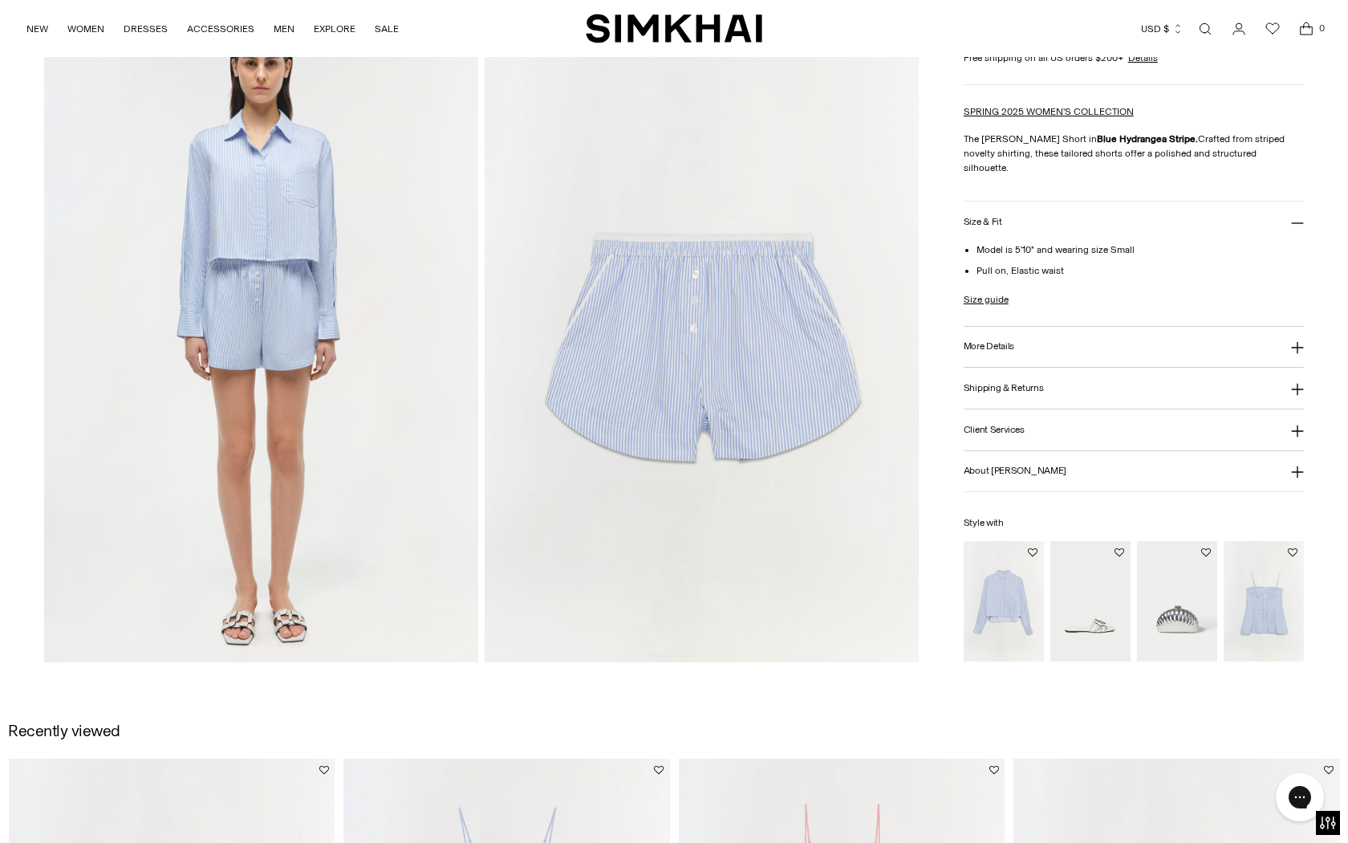
scroll to position [1425, 0]
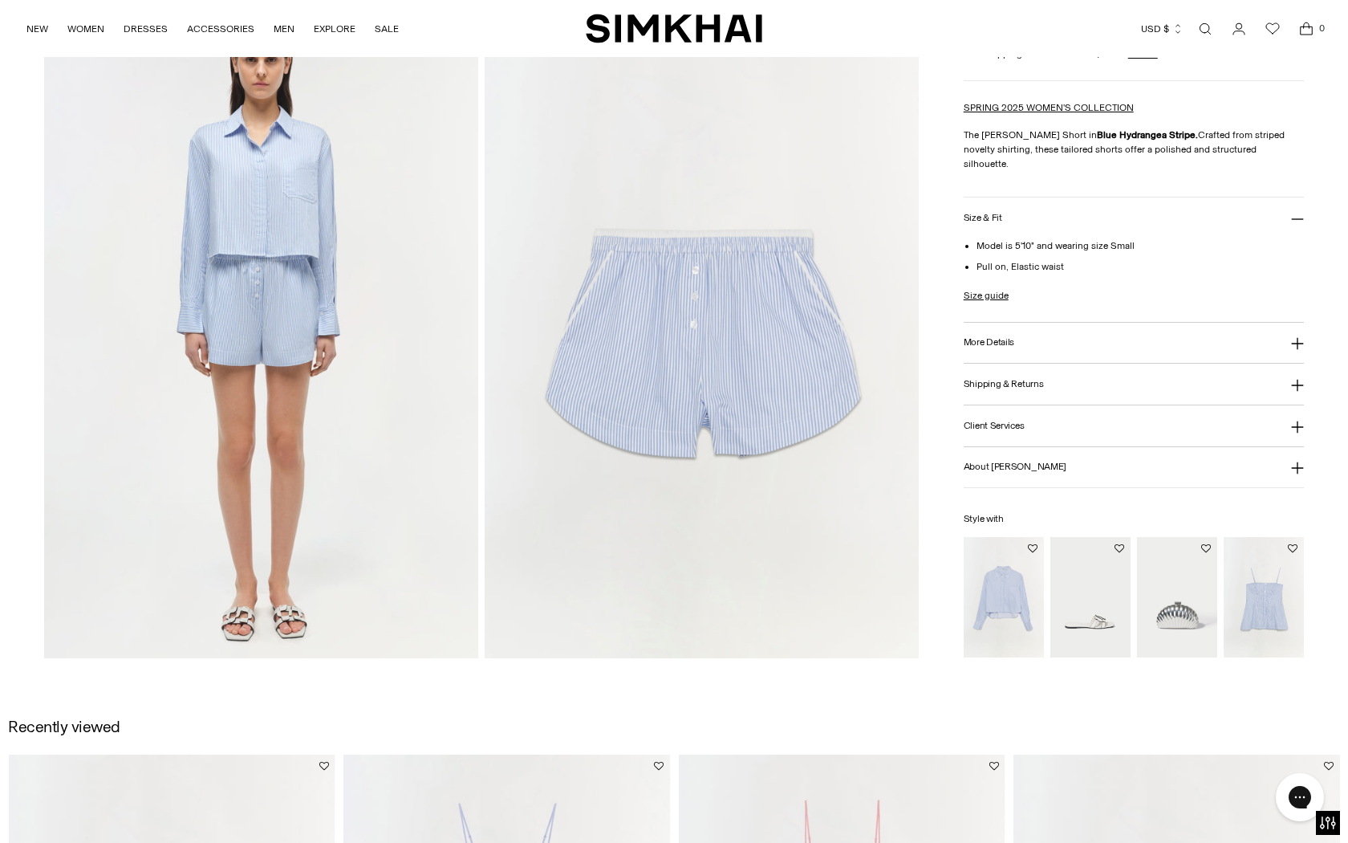
click at [651, 396] on img at bounding box center [702, 331] width 434 height 651
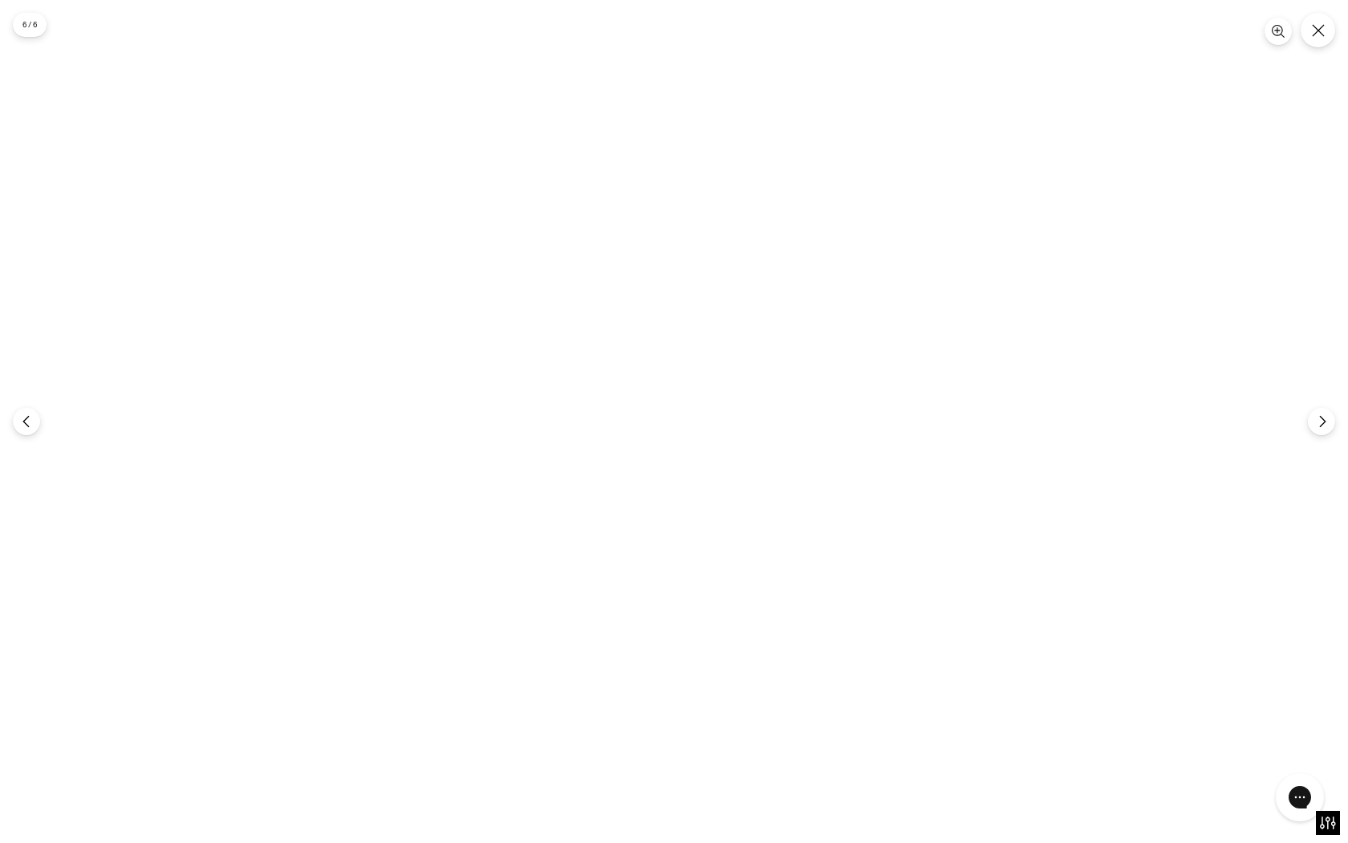
click at [685, 361] on img at bounding box center [674, 421] width 562 height 843
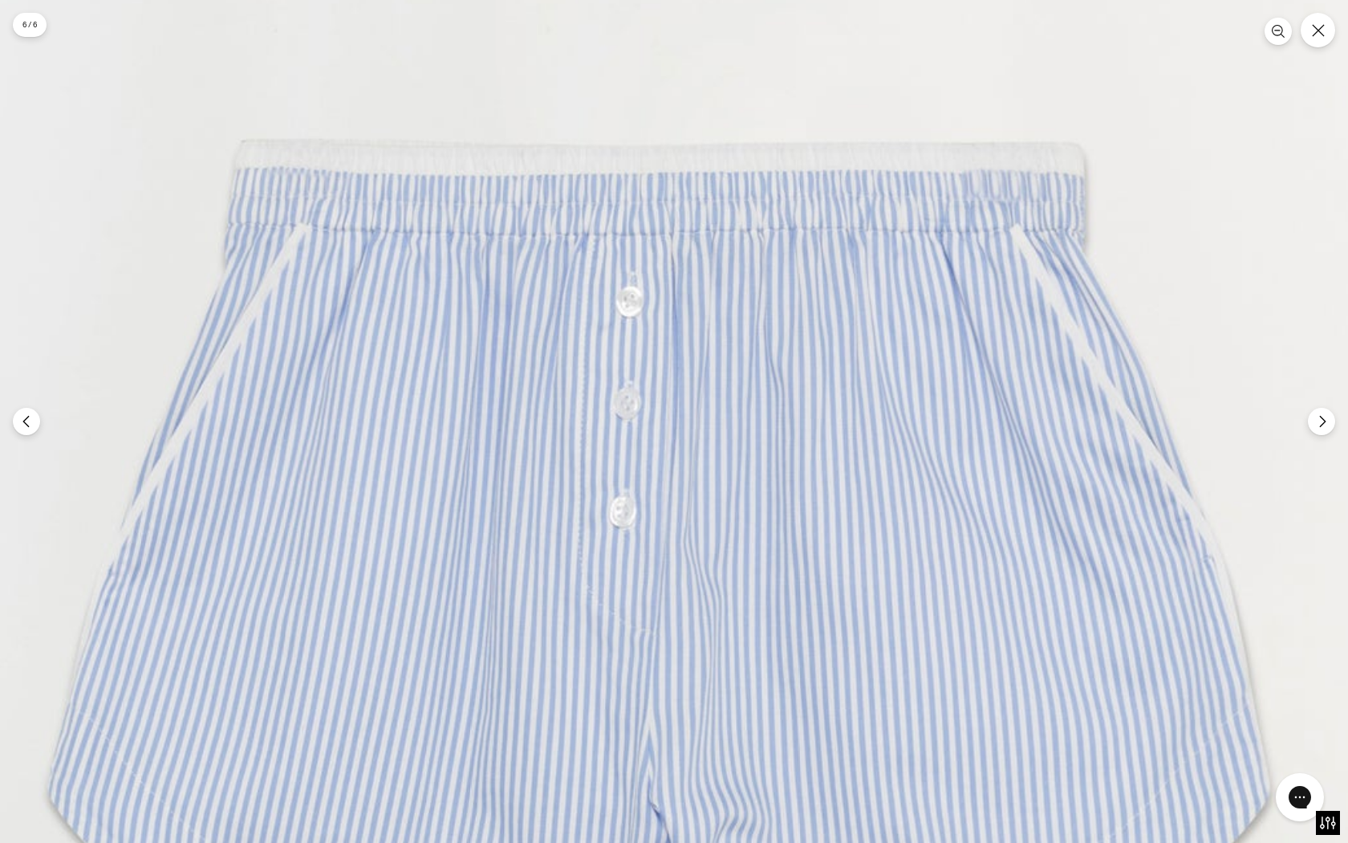
click at [685, 361] on img at bounding box center [654, 542] width 1686 height 2528
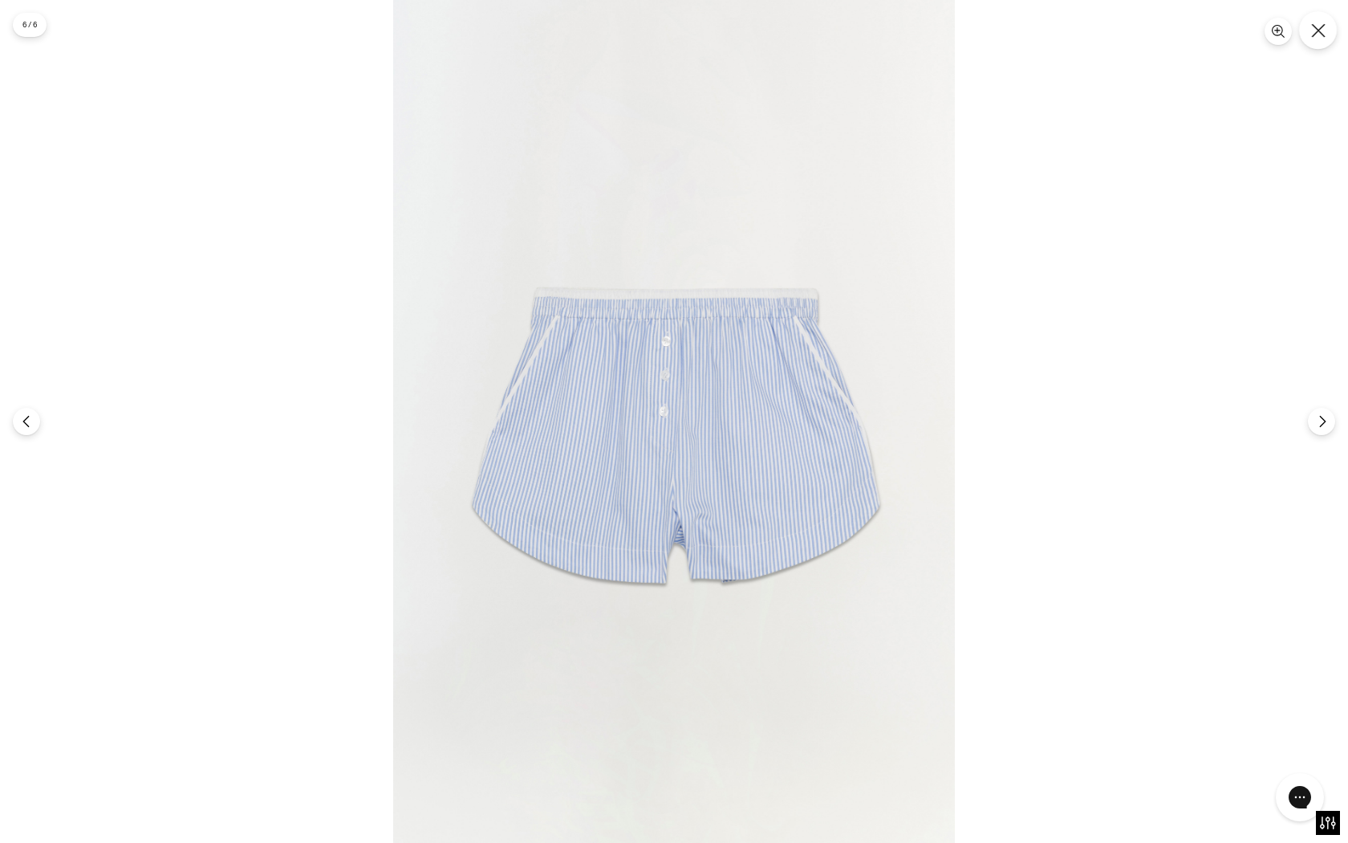
click at [1315, 39] on button "Close" at bounding box center [1318, 30] width 38 height 38
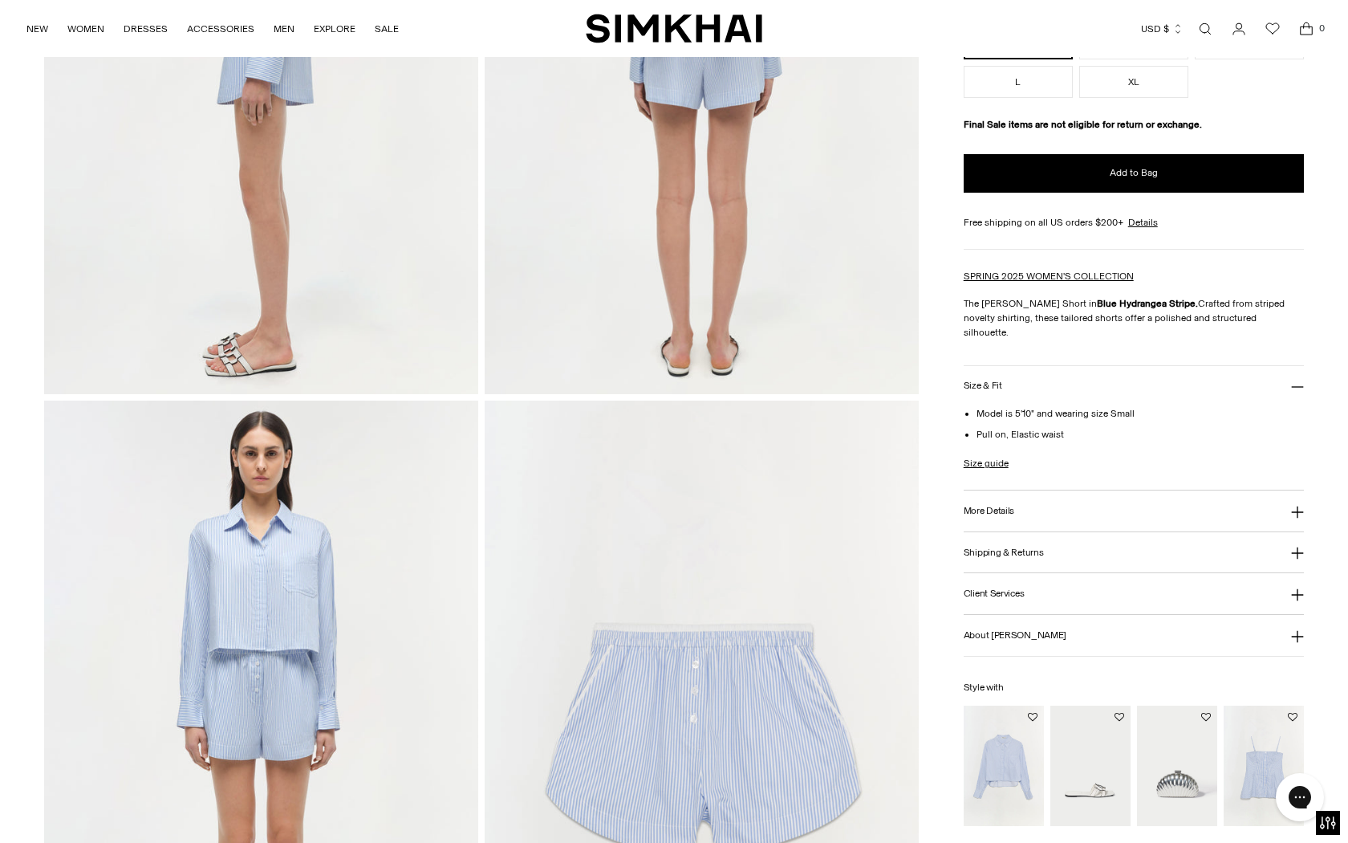
scroll to position [1038, 0]
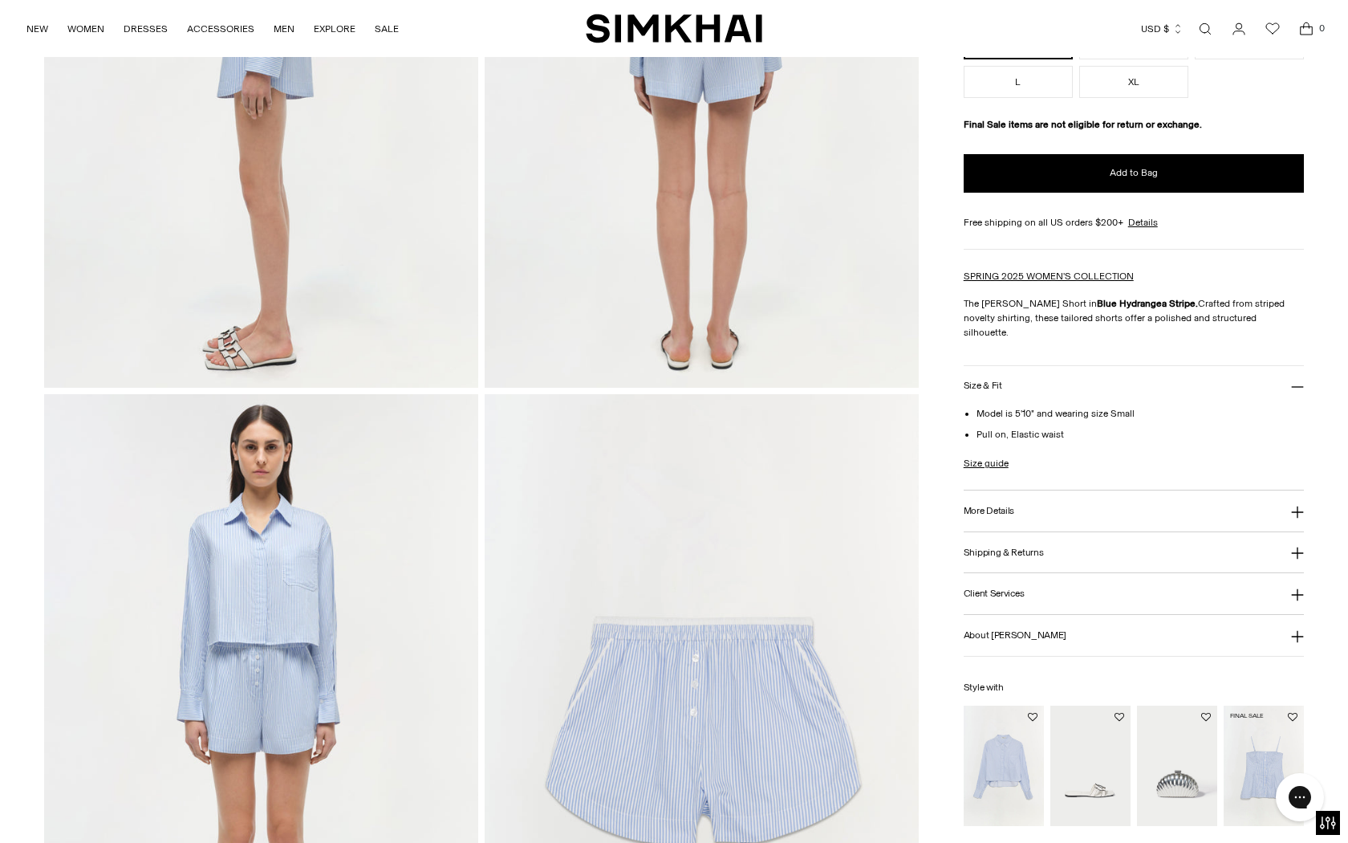
click at [0, 0] on img "Vivvy Cotton Top" at bounding box center [0, 0] width 0 height 0
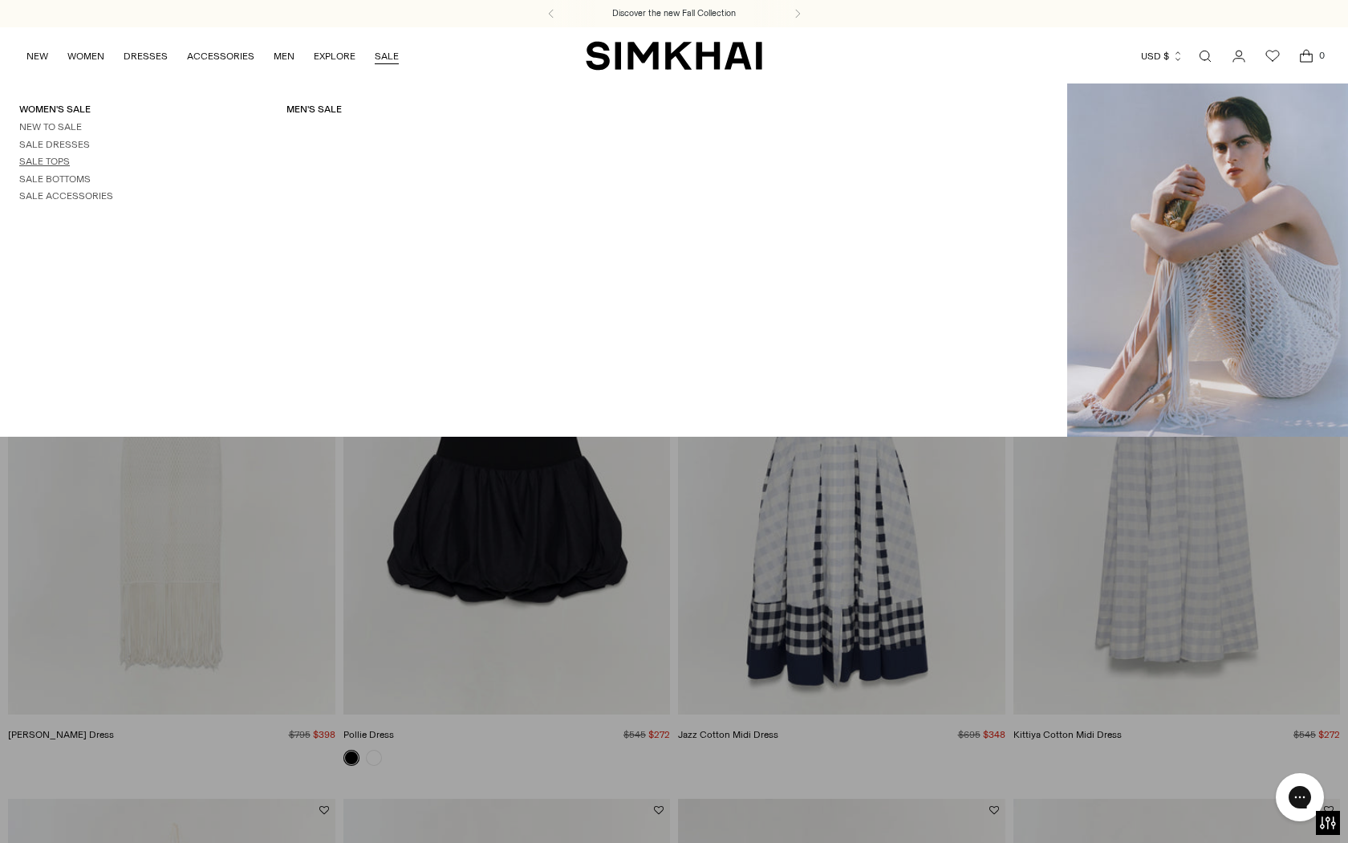
click at [53, 156] on link "Sale Tops" at bounding box center [44, 161] width 51 height 11
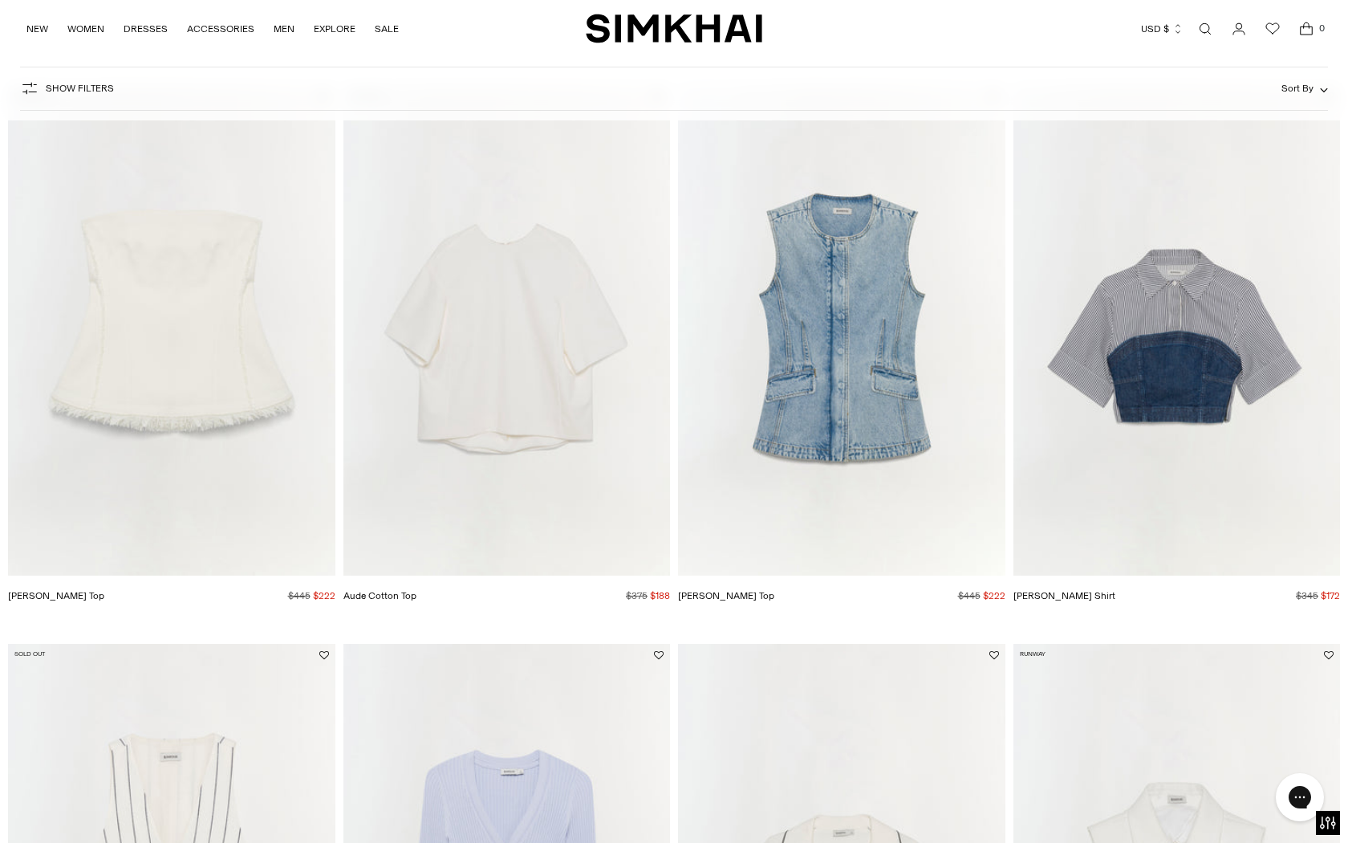
scroll to position [144, 0]
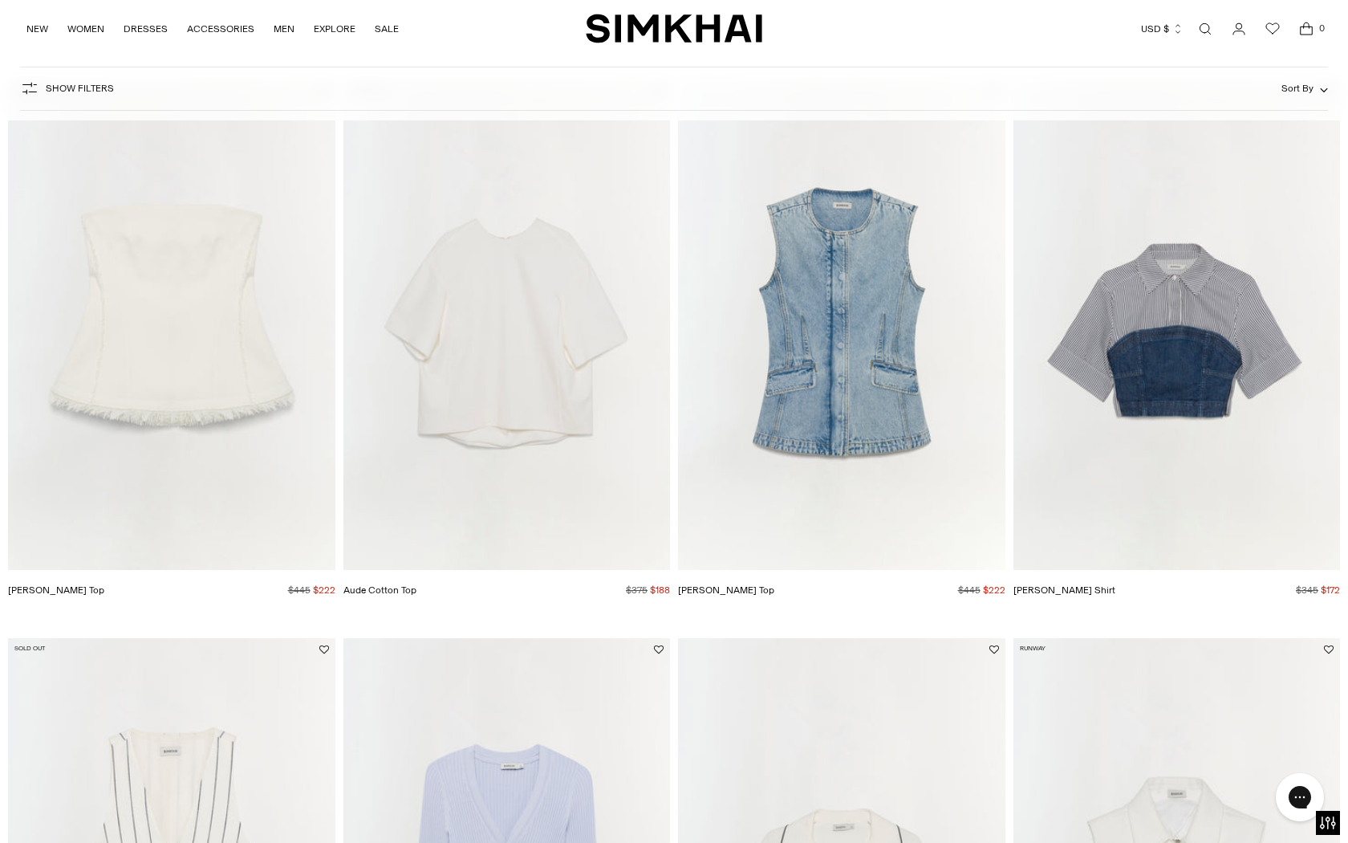
click at [0, 0] on img "Theodora Strapless Top" at bounding box center [0, 0] width 0 height 0
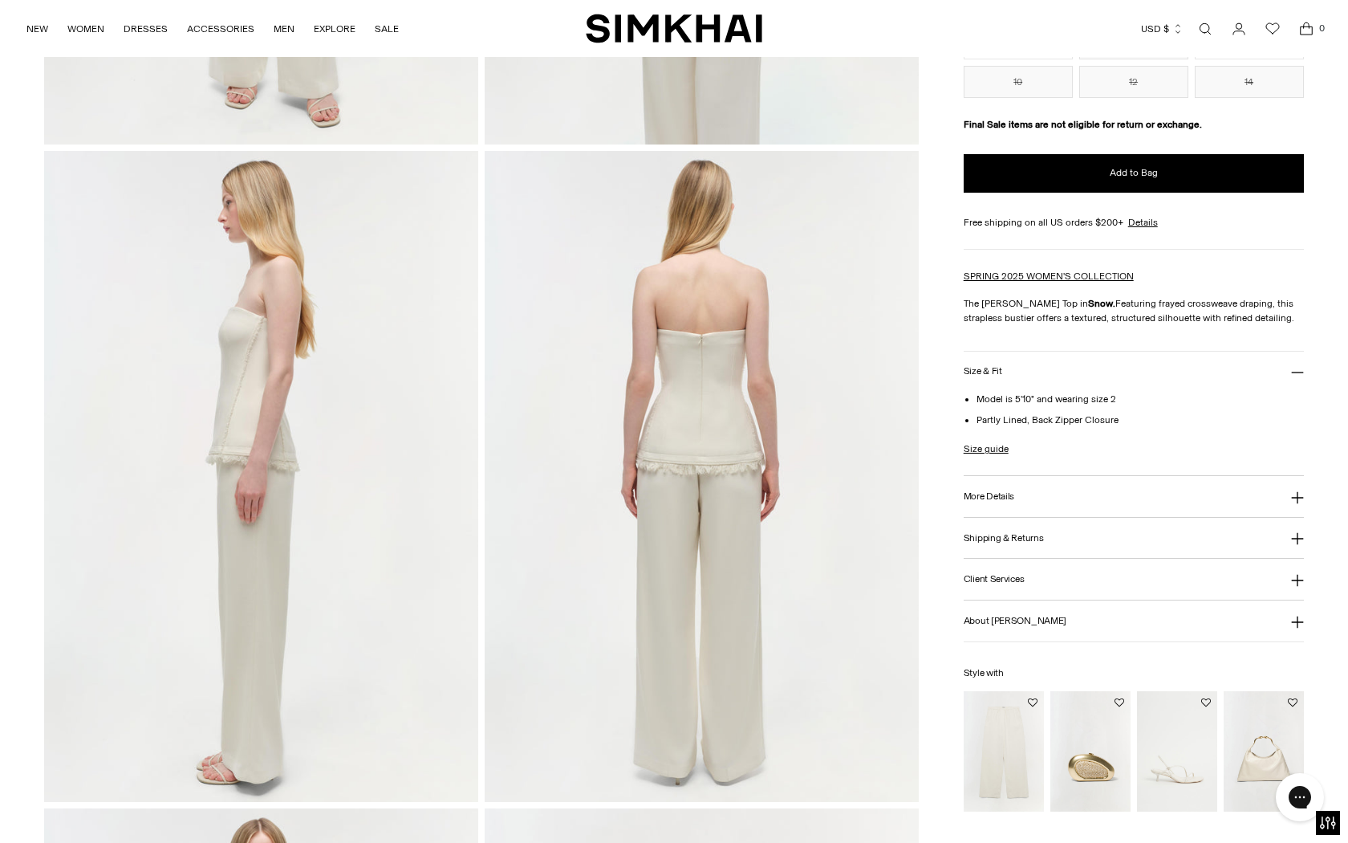
scroll to position [628, 0]
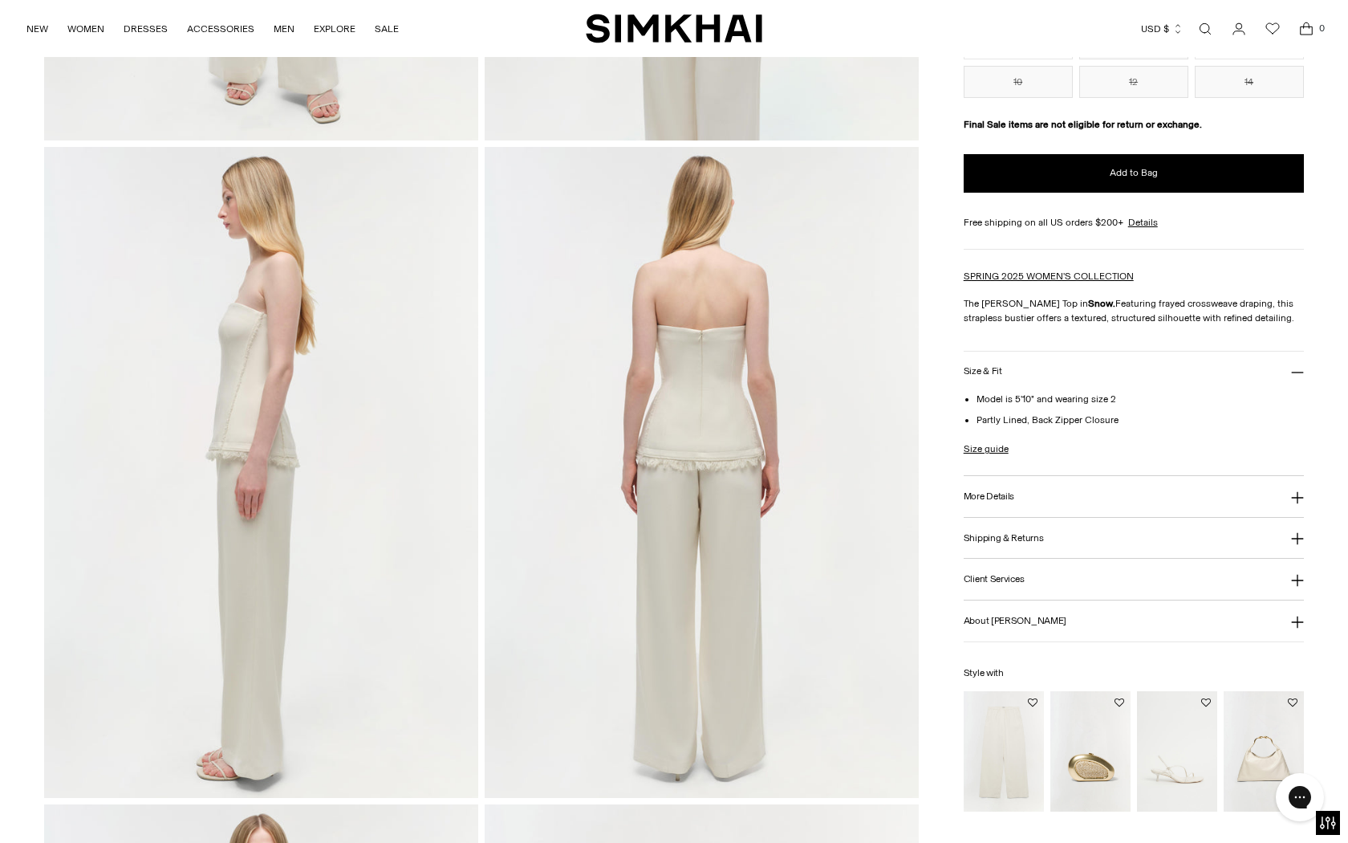
click at [1007, 491] on h3 "More Details" at bounding box center [989, 496] width 51 height 10
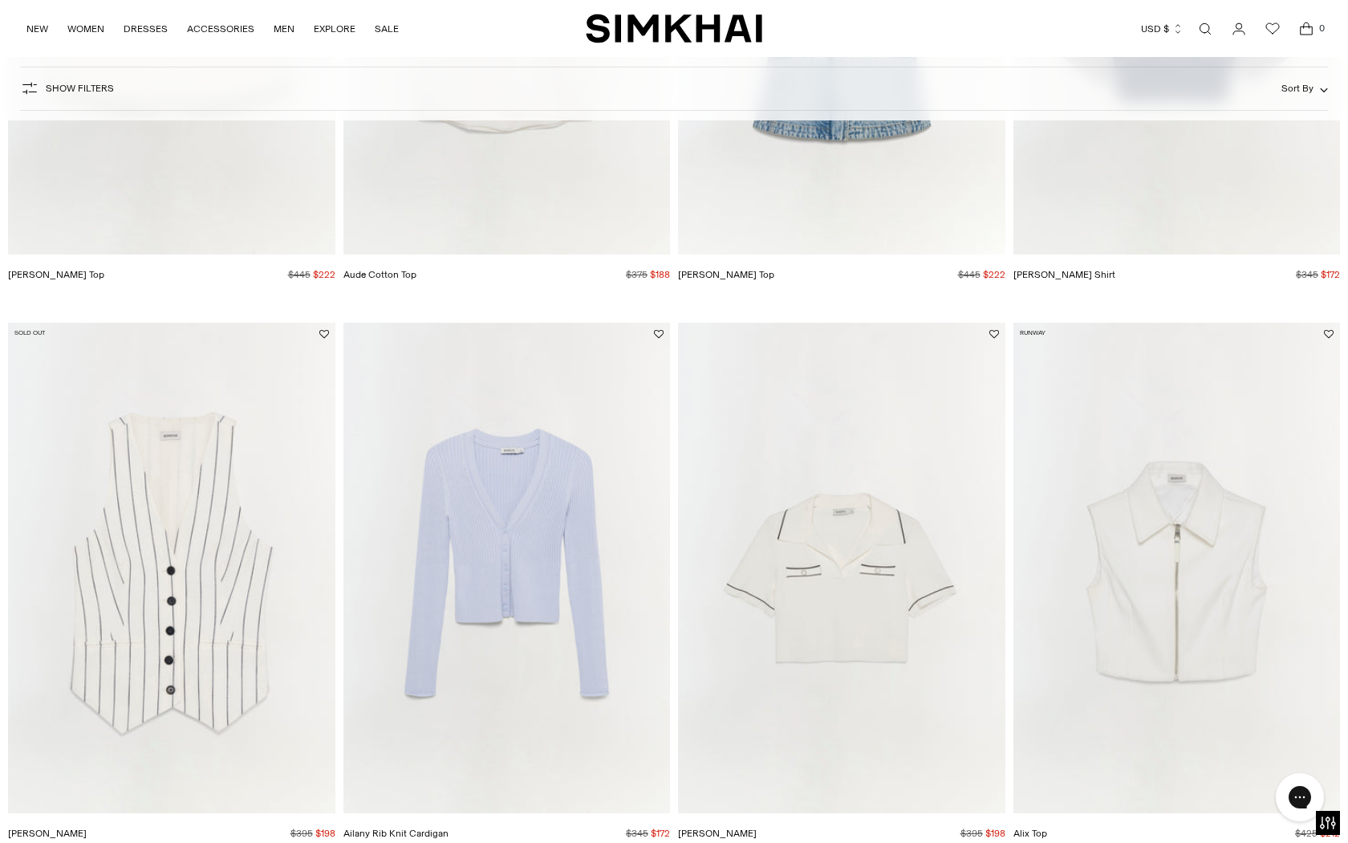
scroll to position [469, 0]
